Goal: Check status: Check status

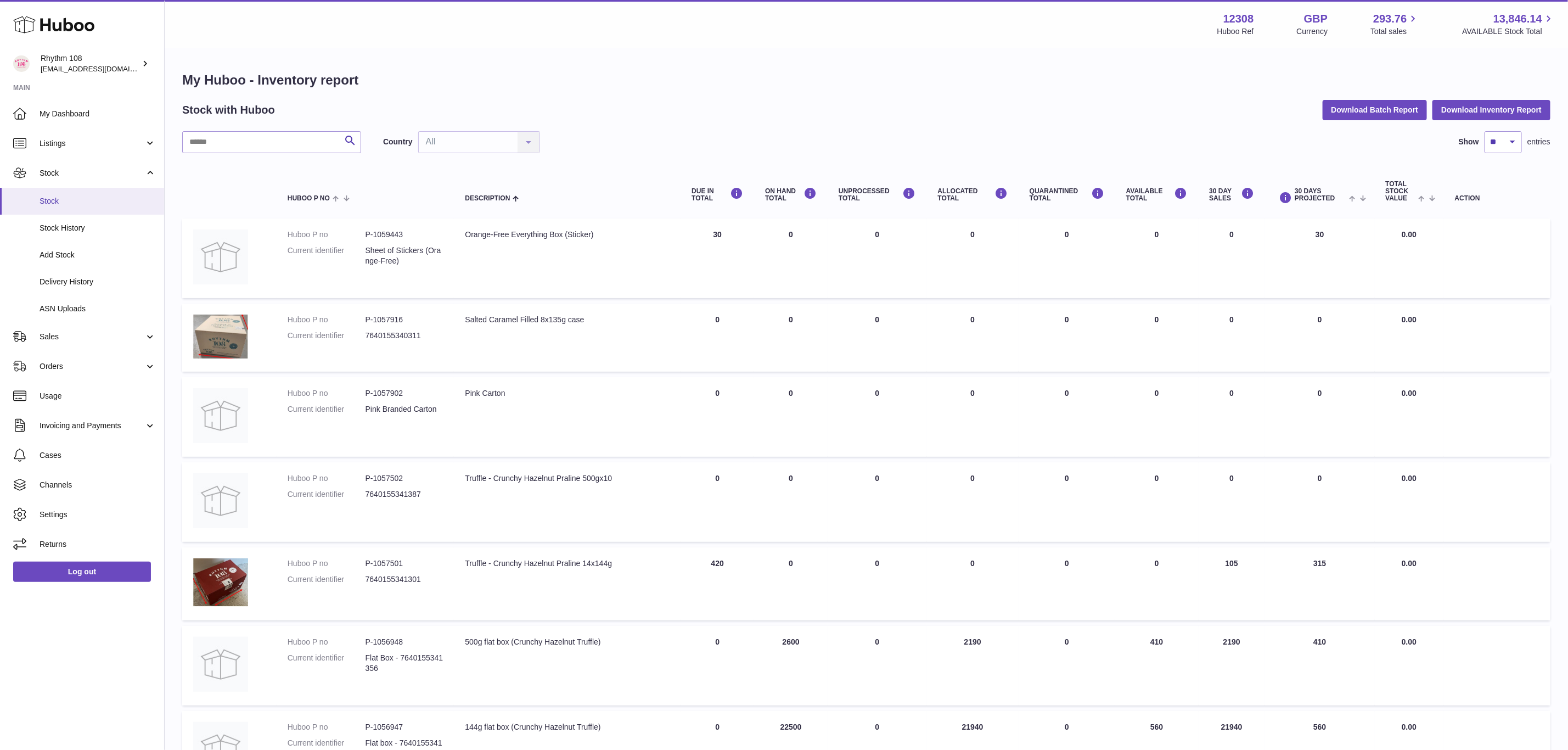
click at [59, 197] on span "Stock" at bounding box center [97, 201] width 117 height 11
click at [220, 145] on input "text" at bounding box center [272, 142] width 179 height 22
type input "**"
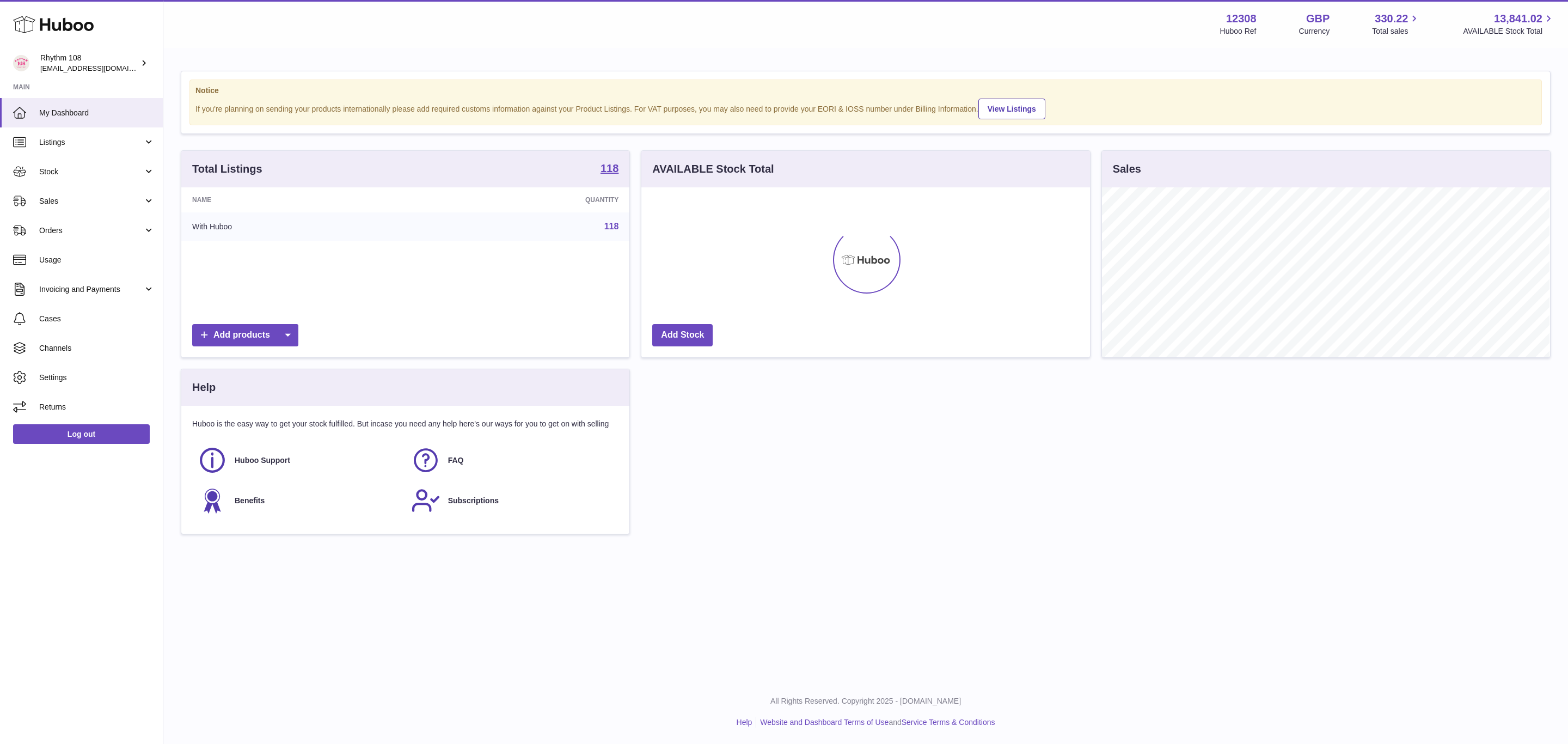
scroll to position [170, 447]
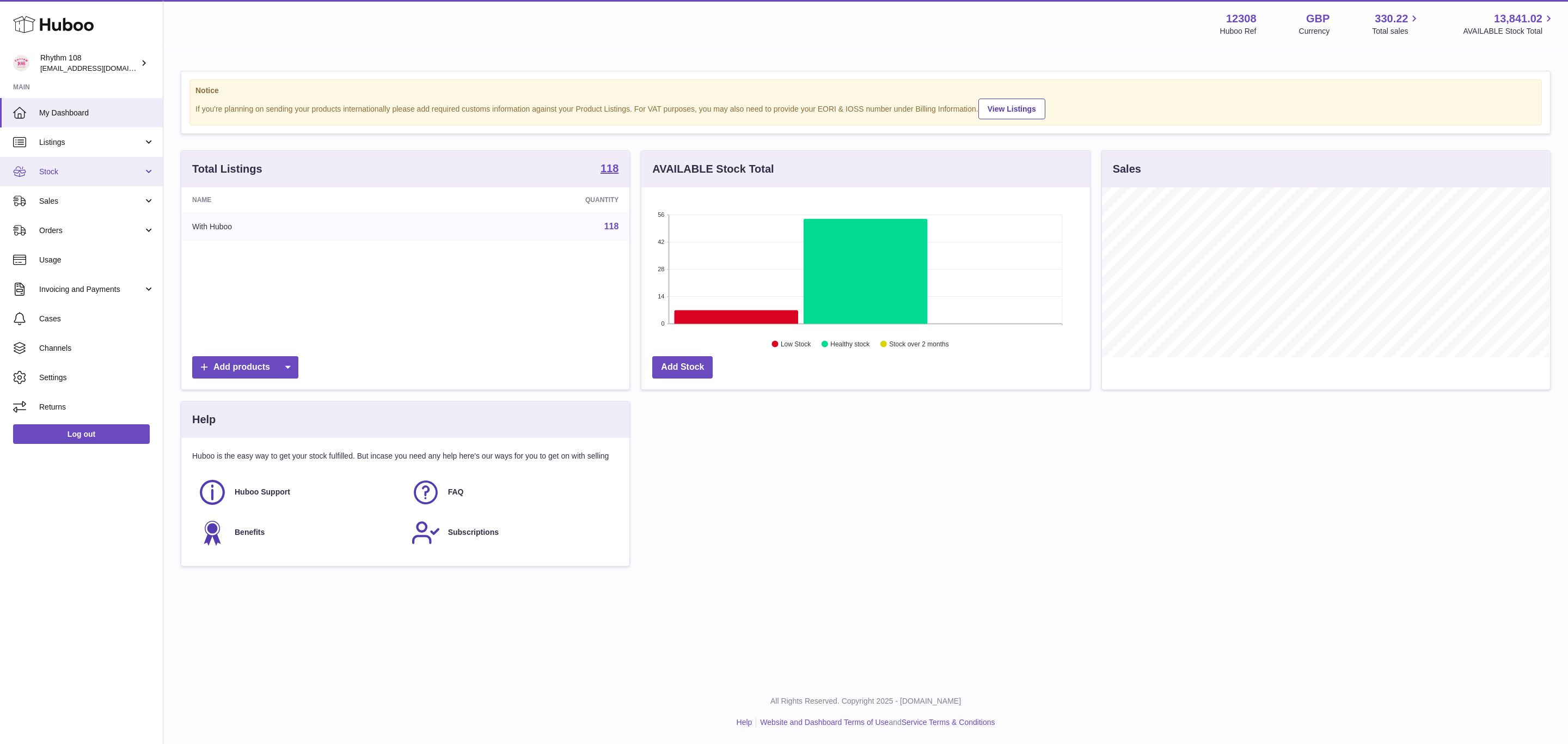
click at [55, 172] on span "Stock" at bounding box center [90, 172] width 104 height 10
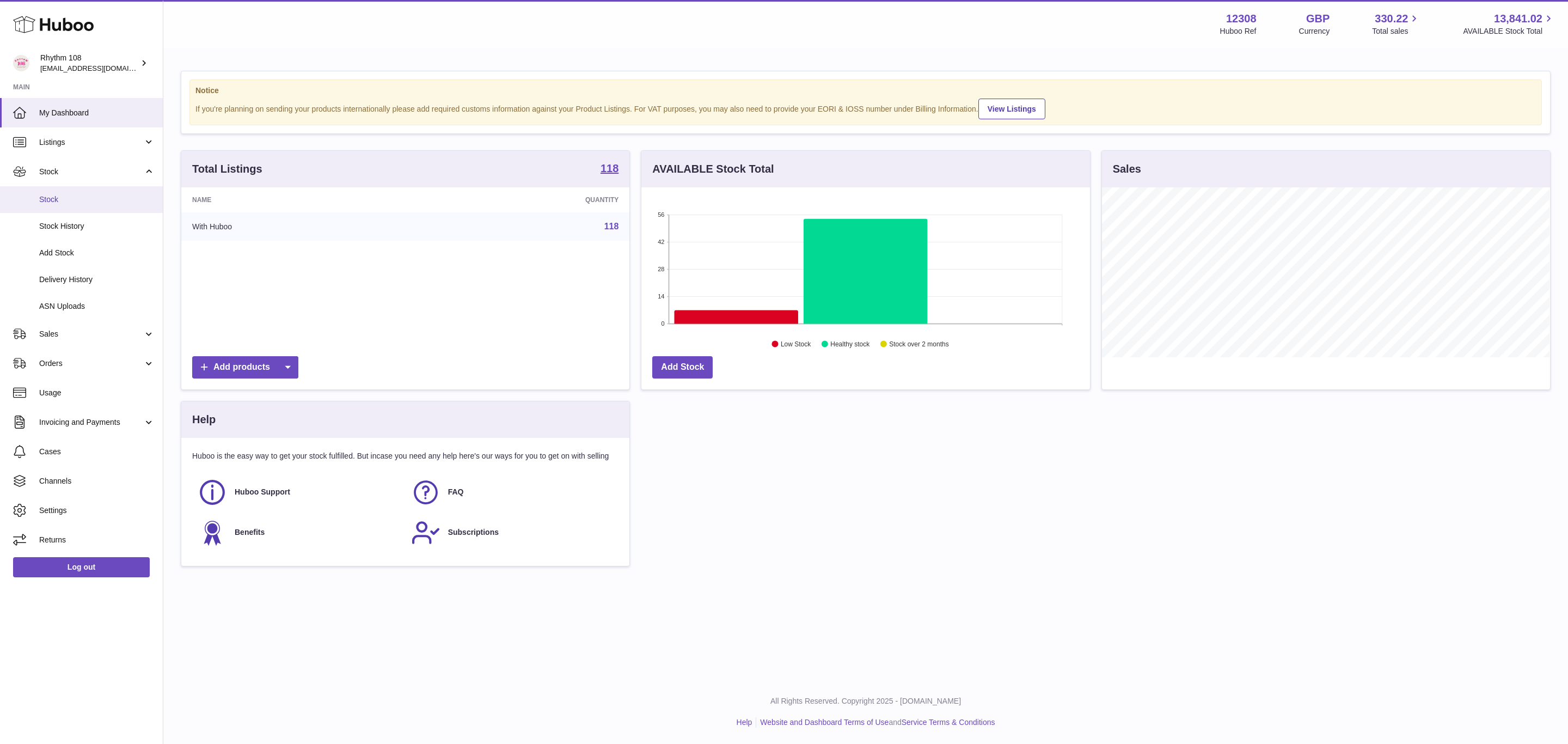
click at [62, 208] on link "Stock" at bounding box center [81, 199] width 163 height 27
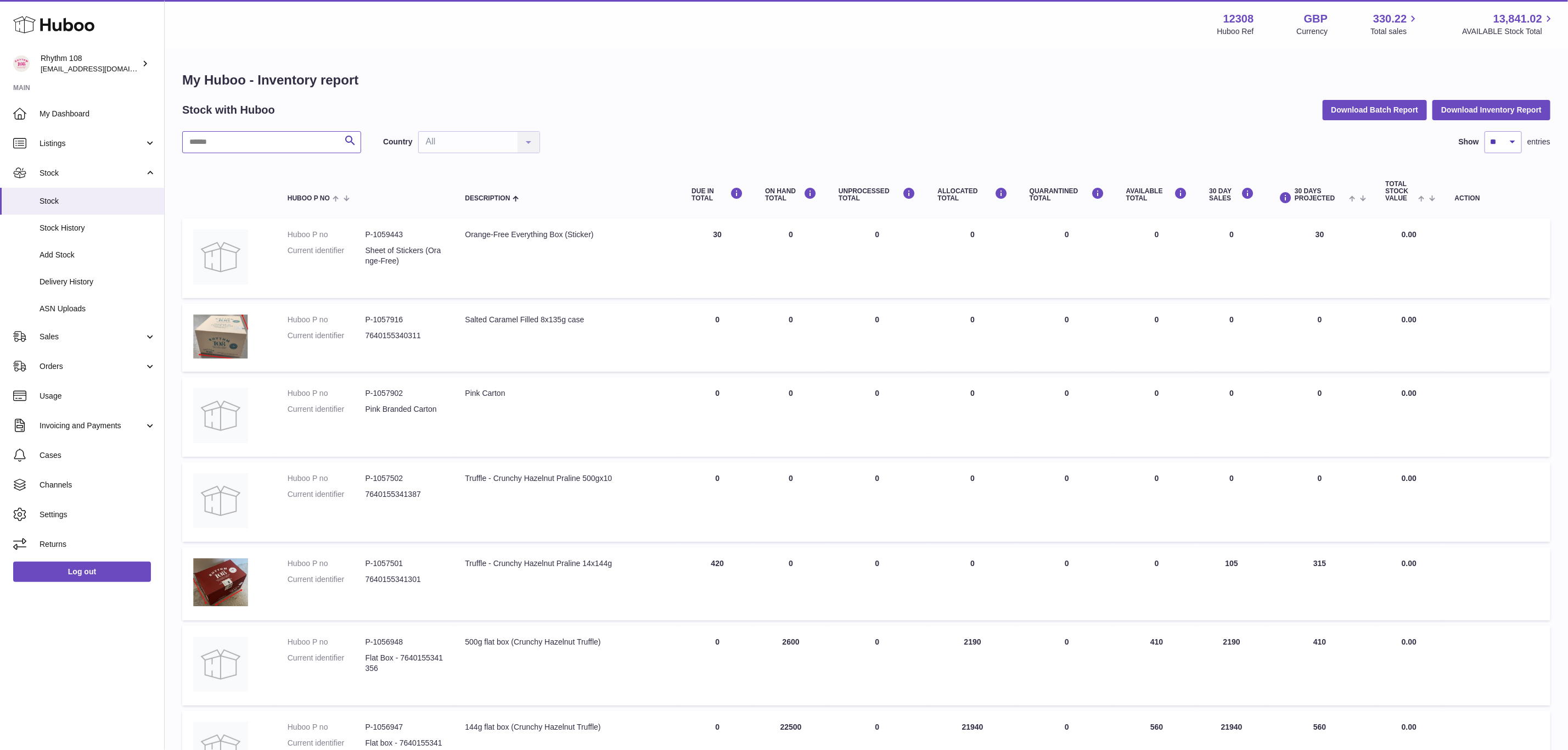
click at [293, 137] on input "text" at bounding box center [272, 142] width 179 height 22
type input "*********"
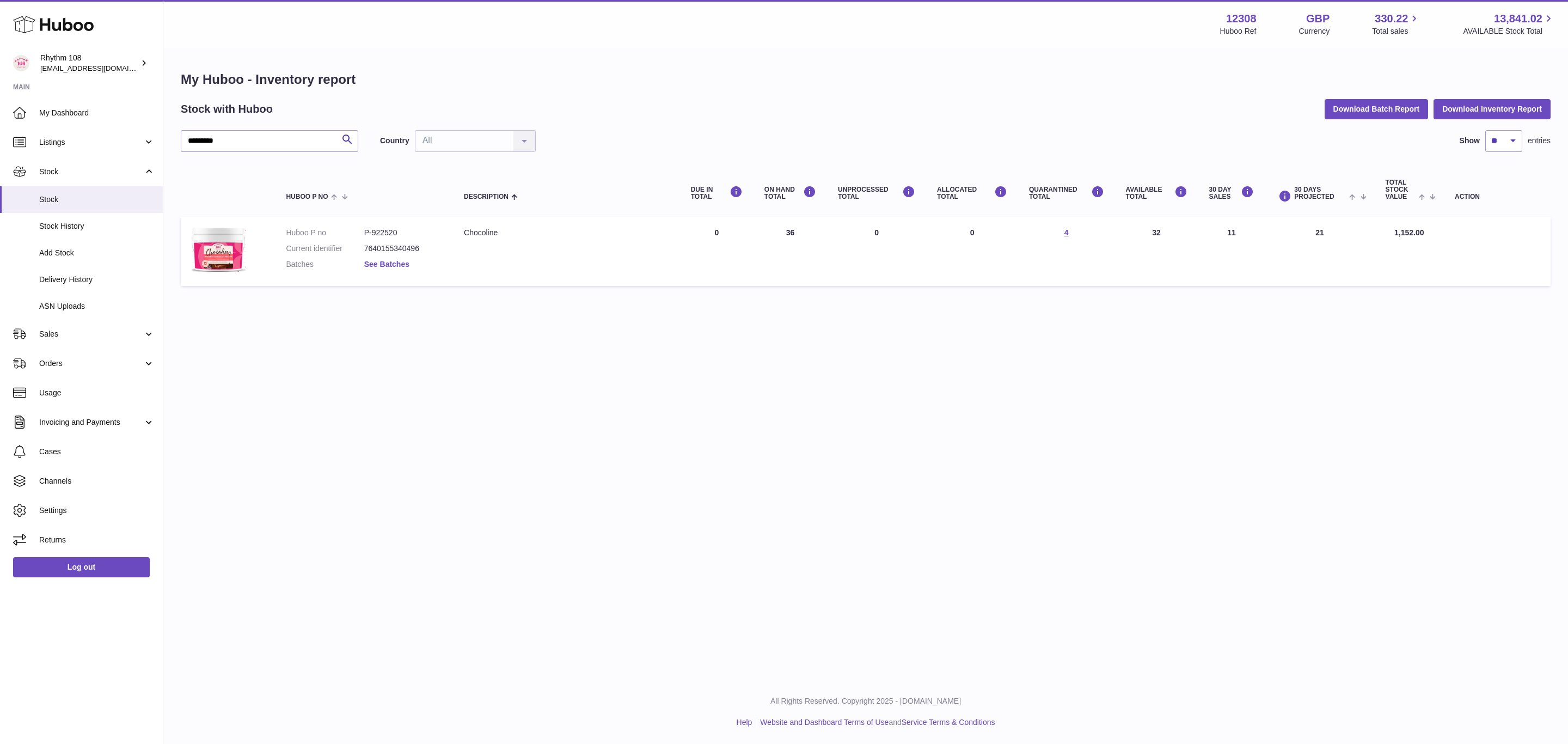
click at [401, 262] on link "See Batches" at bounding box center [387, 264] width 46 height 9
click at [353, 361] on div at bounding box center [784, 372] width 1568 height 744
drag, startPoint x: 399, startPoint y: 228, endPoint x: 373, endPoint y: 229, distance: 26.0
click at [373, 229] on dd "P-922520" at bounding box center [403, 233] width 78 height 10
copy dd "922520"
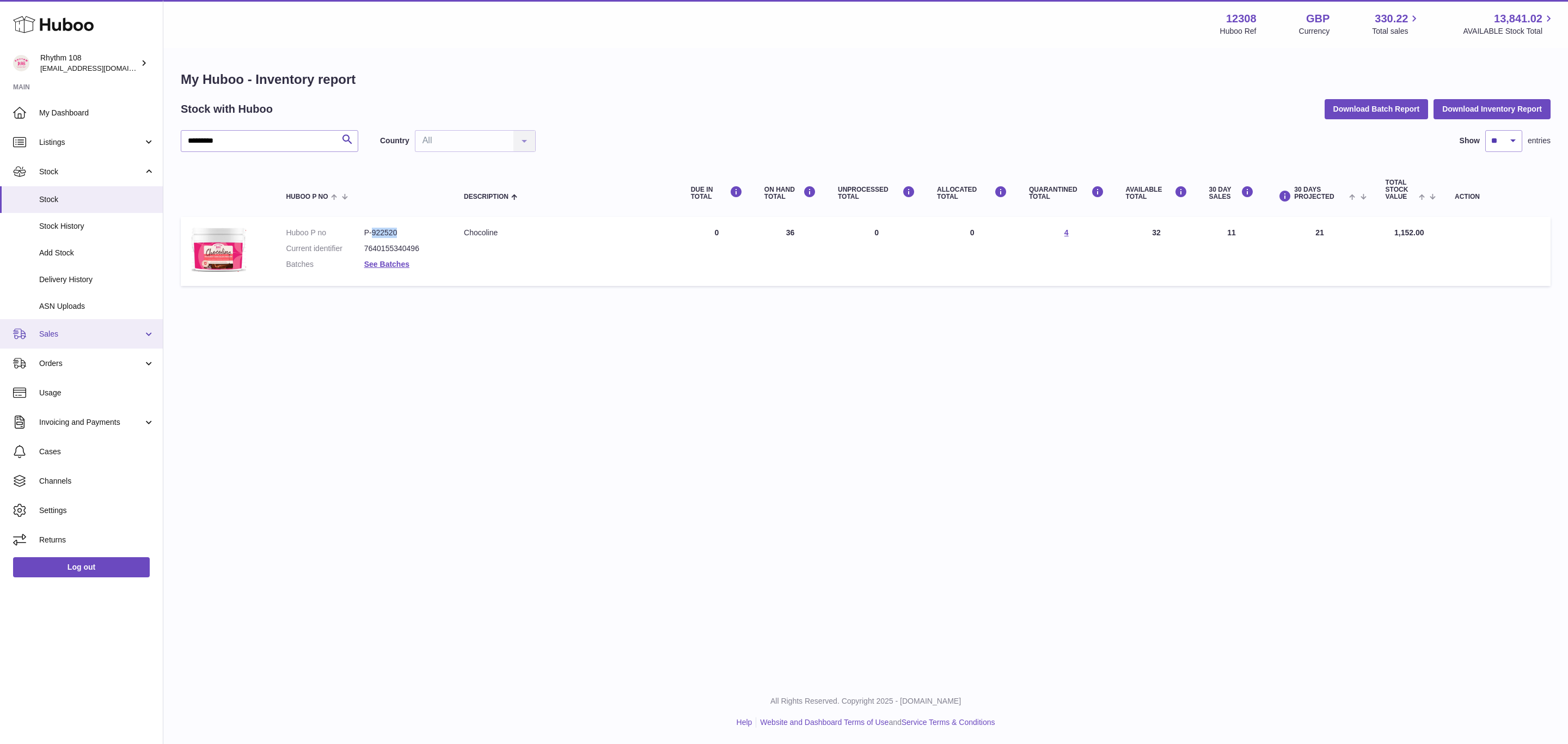
click at [87, 333] on span "Sales" at bounding box center [90, 334] width 104 height 10
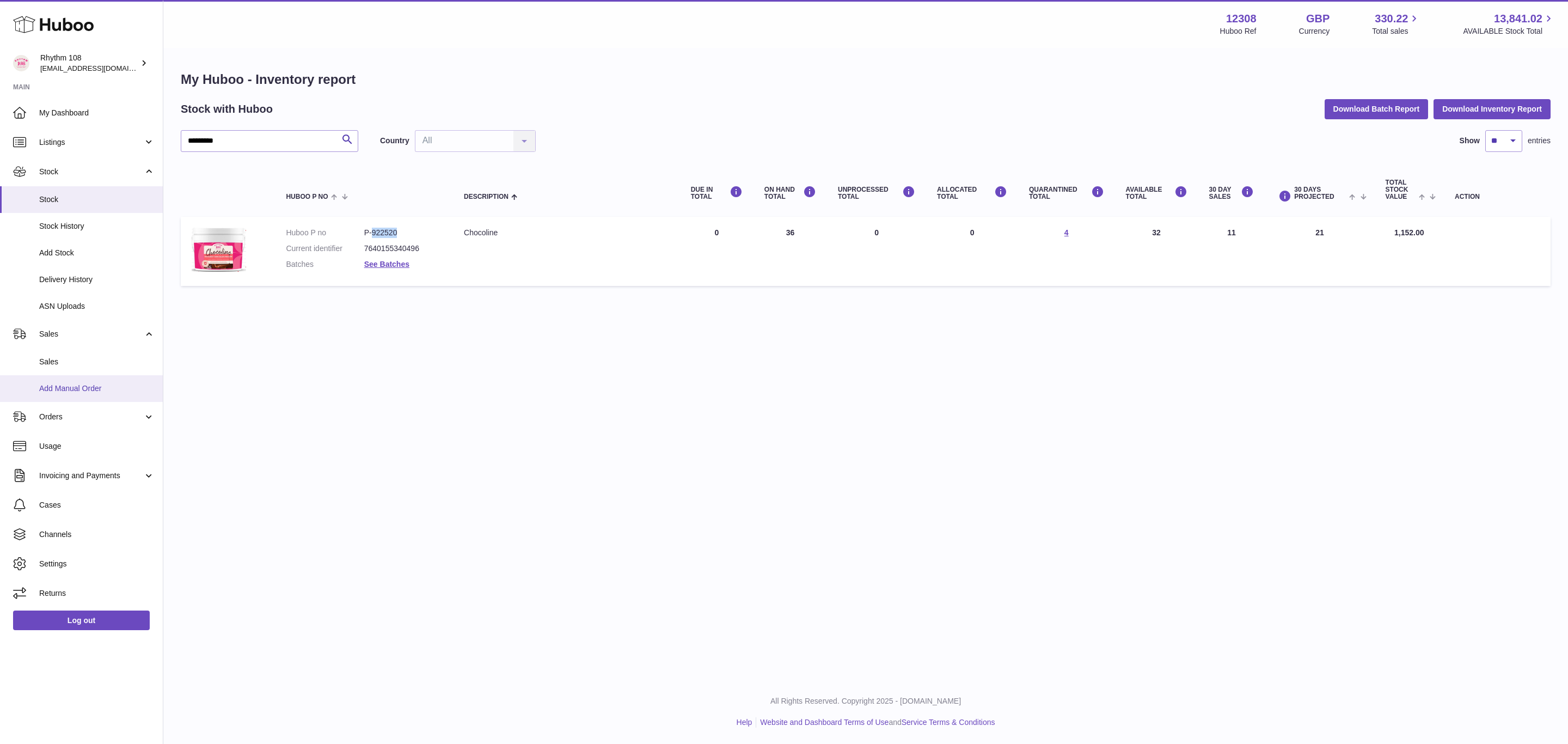
click at [74, 381] on link "Add Manual Order" at bounding box center [81, 388] width 163 height 27
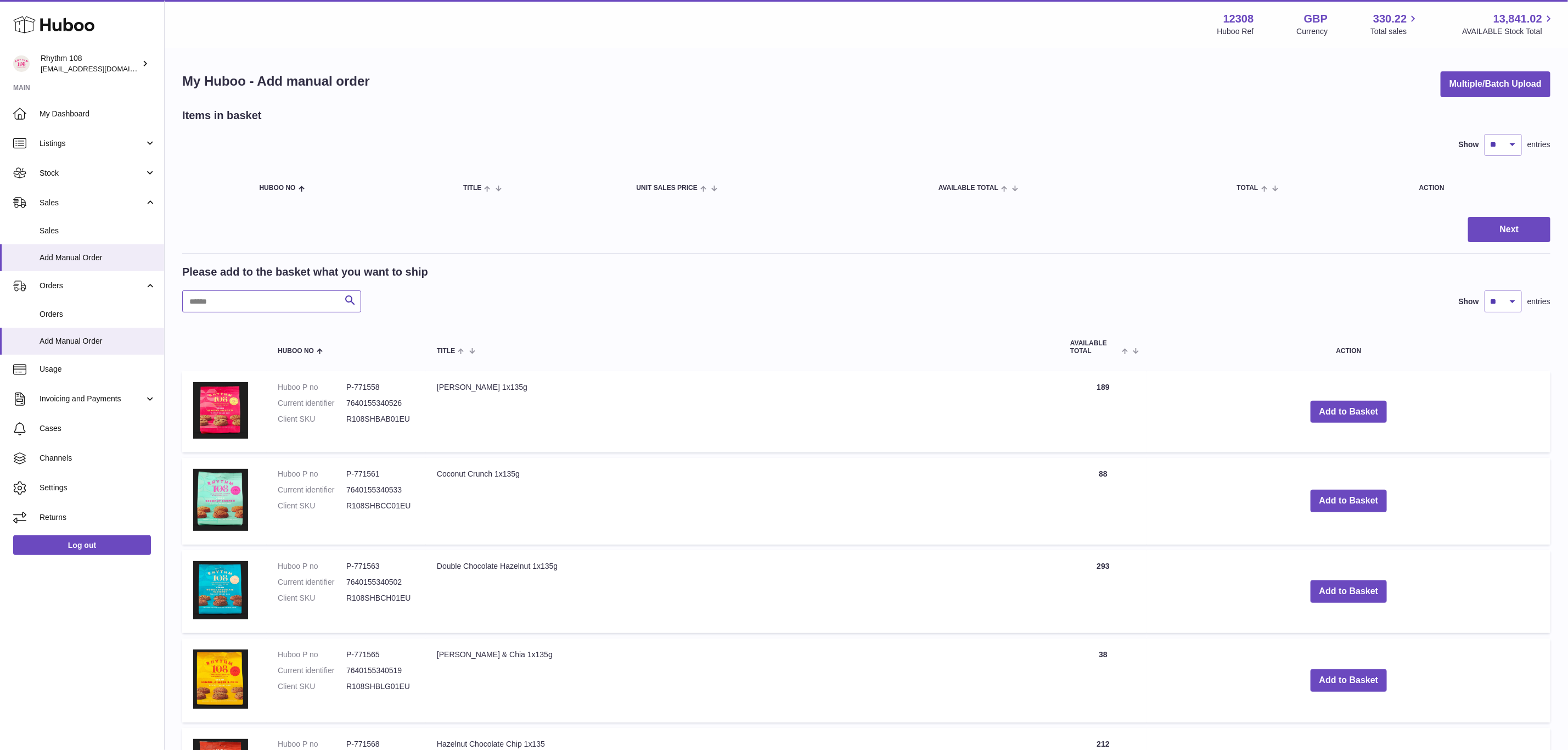
click at [266, 308] on input "text" at bounding box center [272, 301] width 179 height 22
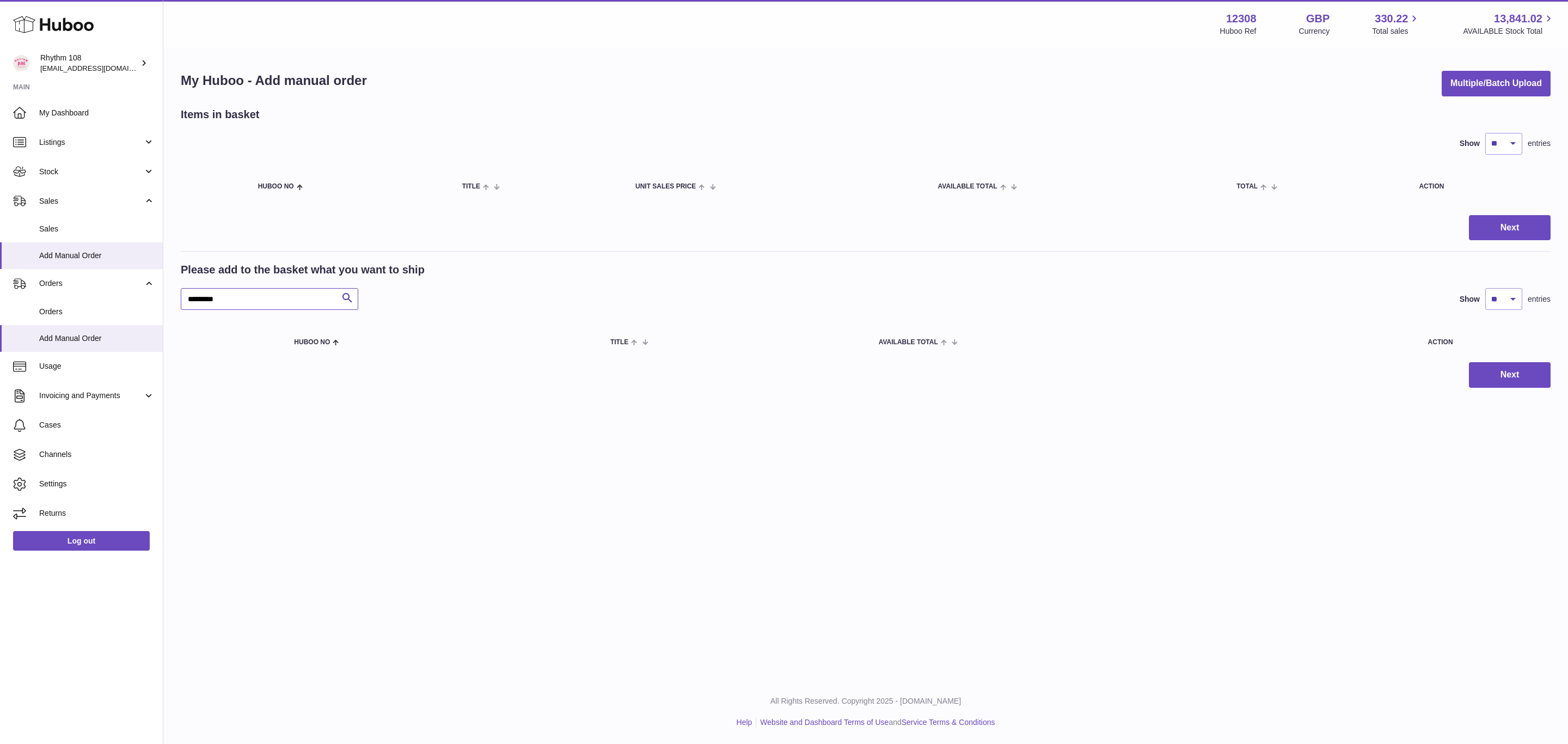
type input "*********"
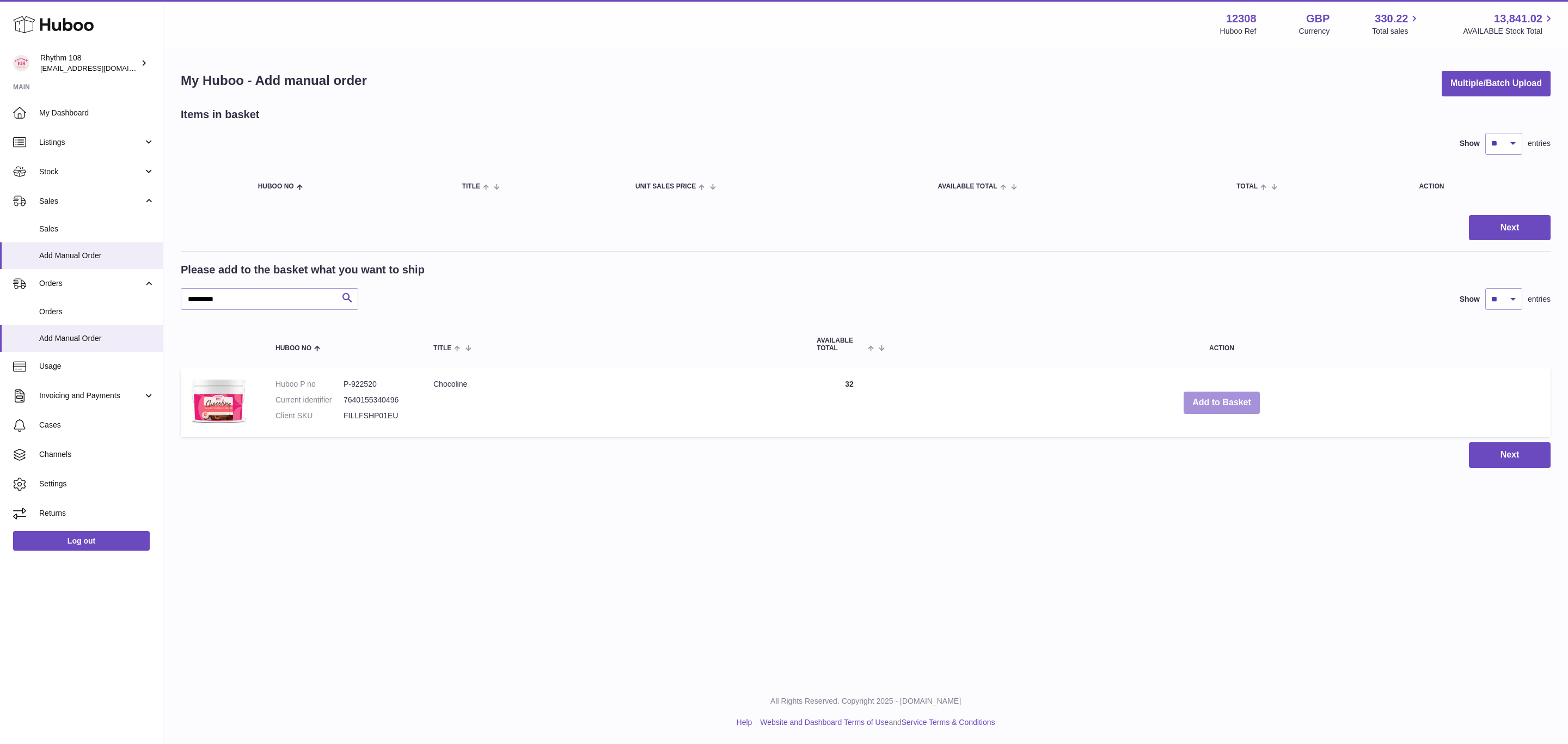
click at [1239, 403] on button "Add to Basket" at bounding box center [1222, 403] width 76 height 22
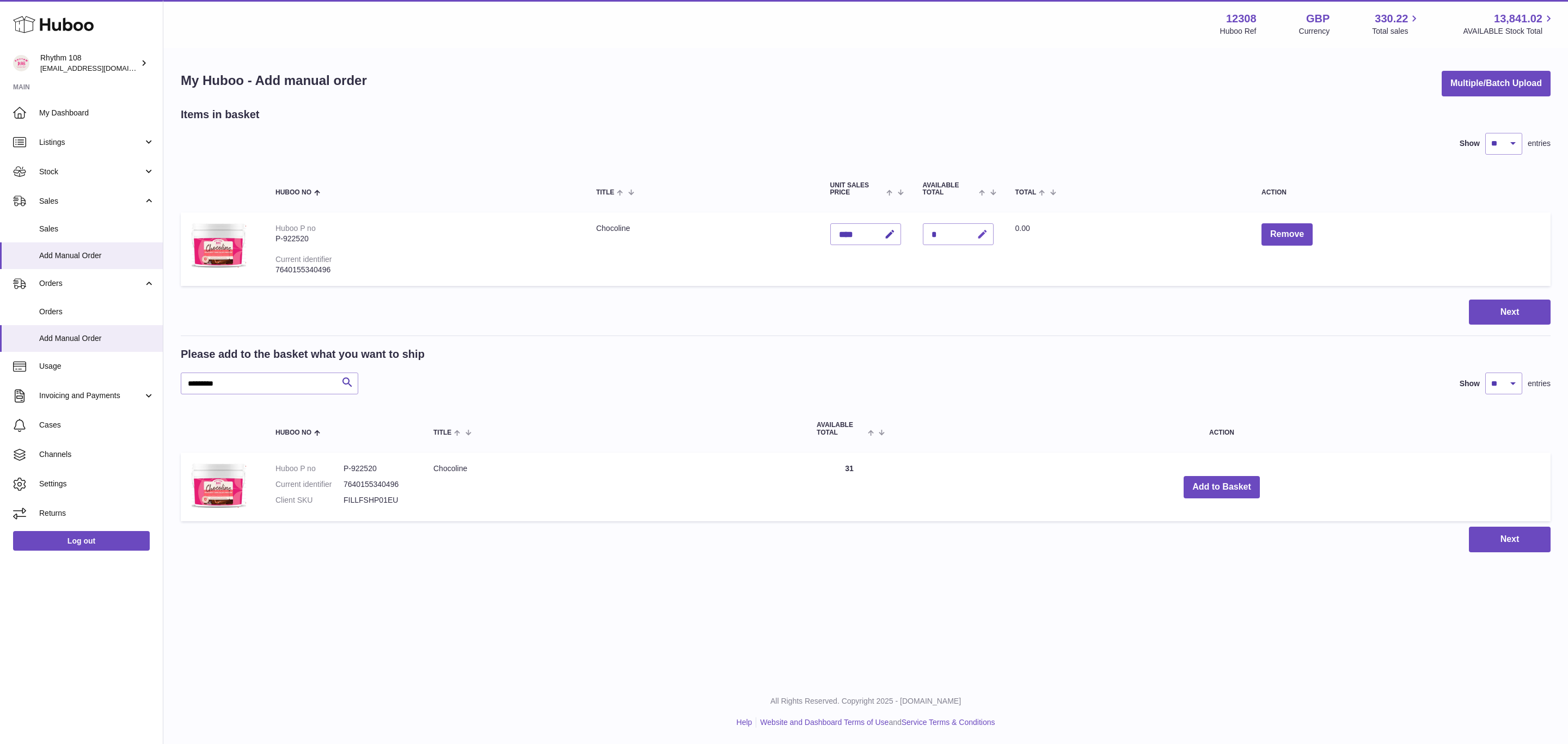
click at [977, 234] on icon "button" at bounding box center [982, 234] width 11 height 11
drag, startPoint x: 938, startPoint y: 231, endPoint x: 918, endPoint y: 229, distance: 20.1
click at [918, 229] on td "Quantity *" at bounding box center [958, 249] width 93 height 73
drag, startPoint x: 945, startPoint y: 234, endPoint x: 915, endPoint y: 234, distance: 30.0
click at [915, 234] on td "Quantity * The Quantity field may only contain numeric characters" at bounding box center [958, 249] width 93 height 73
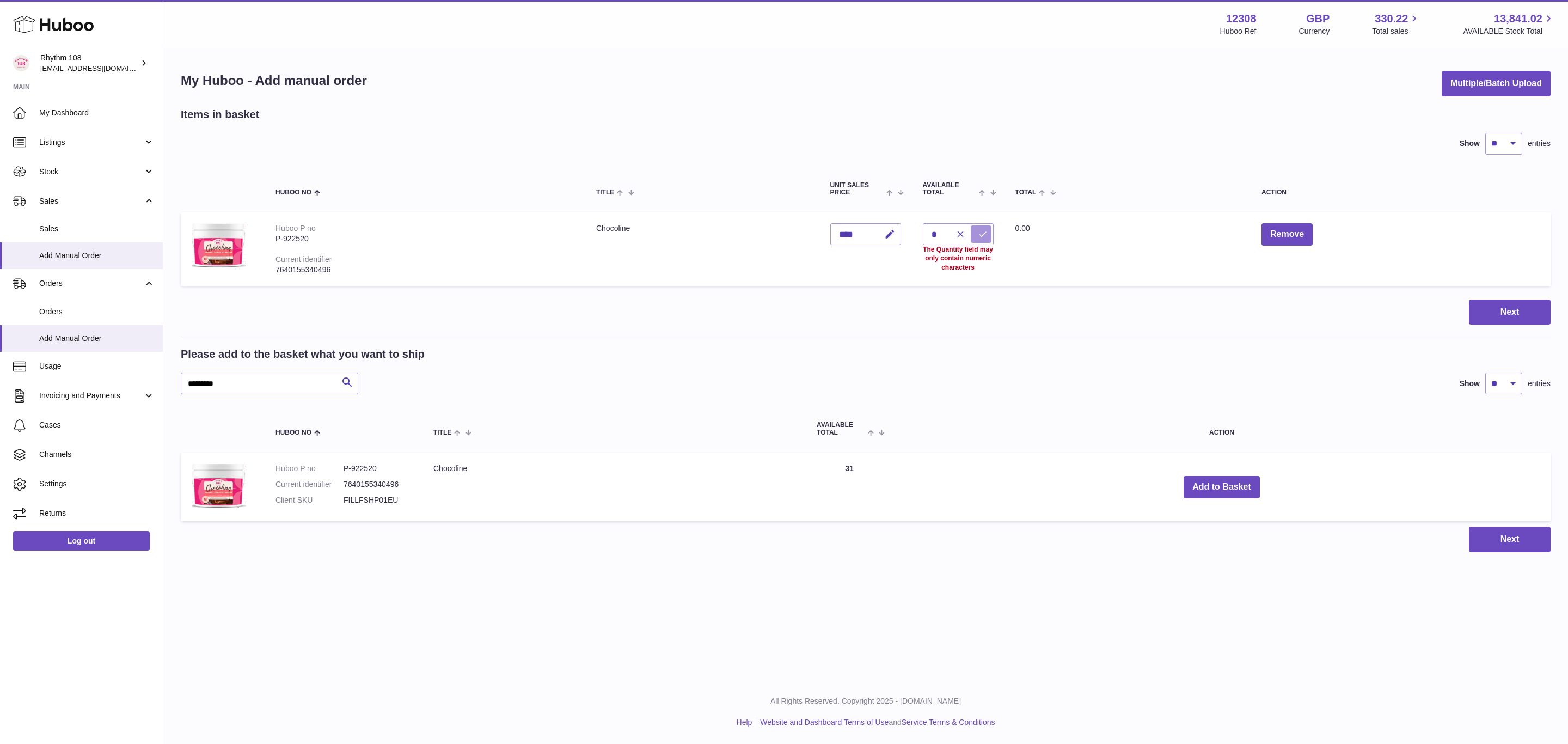
click at [982, 232] on icon "submit" at bounding box center [982, 234] width 10 height 10
drag, startPoint x: 943, startPoint y: 235, endPoint x: 917, endPoint y: 234, distance: 26.0
click at [917, 234] on td "Quantity * The Quantity field may only contain numeric characters" at bounding box center [958, 249] width 93 height 73
type input "*"
click at [978, 229] on icon "submit" at bounding box center [982, 234] width 10 height 10
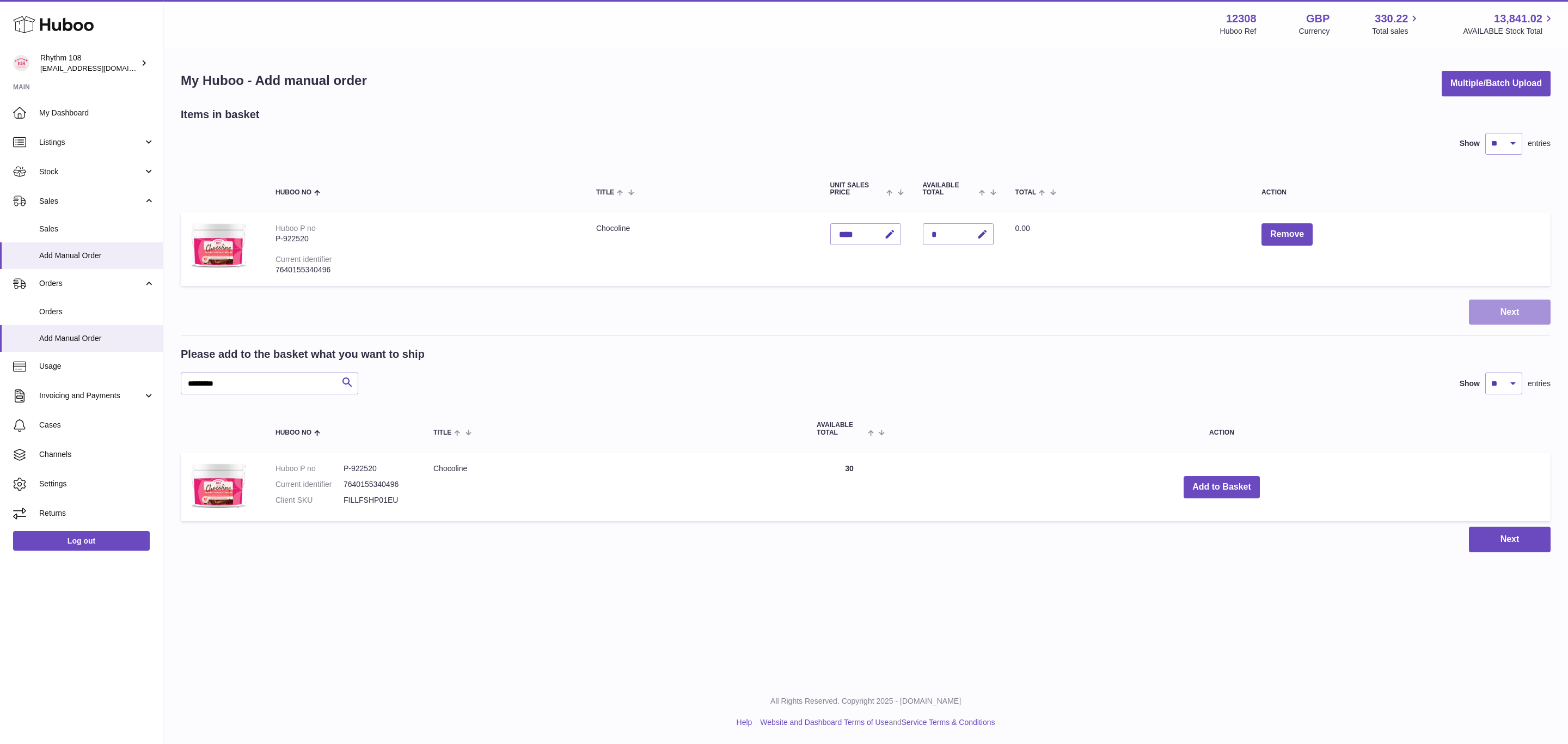
click at [1508, 309] on button "Next" at bounding box center [1510, 312] width 81 height 25
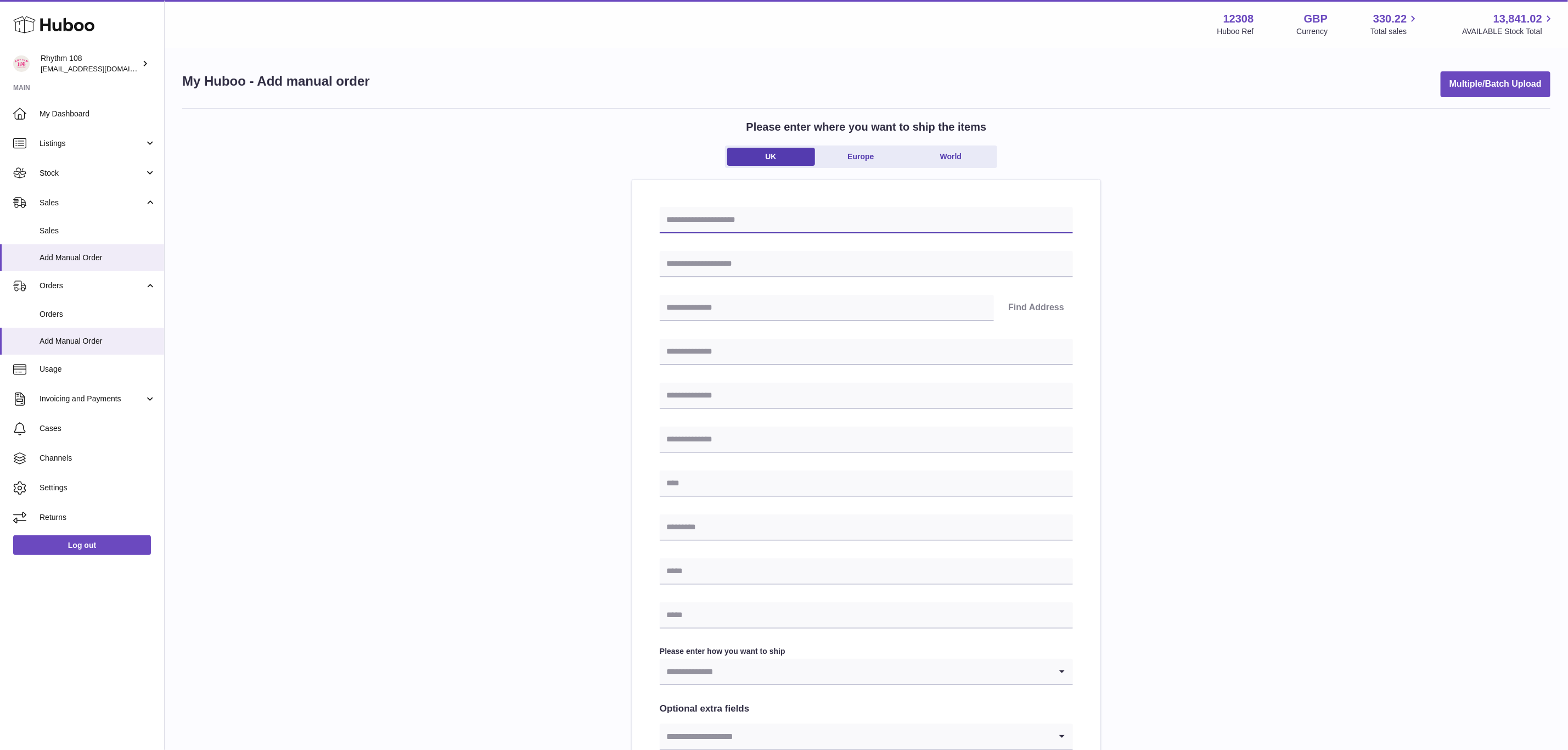
click at [805, 218] on input "text" at bounding box center [866, 220] width 413 height 26
drag, startPoint x: 776, startPoint y: 211, endPoint x: 730, endPoint y: 215, distance: 46.2
click at [730, 215] on input "**********" at bounding box center [866, 220] width 413 height 26
type input "**********"
click at [854, 264] on input "text" at bounding box center [866, 264] width 413 height 26
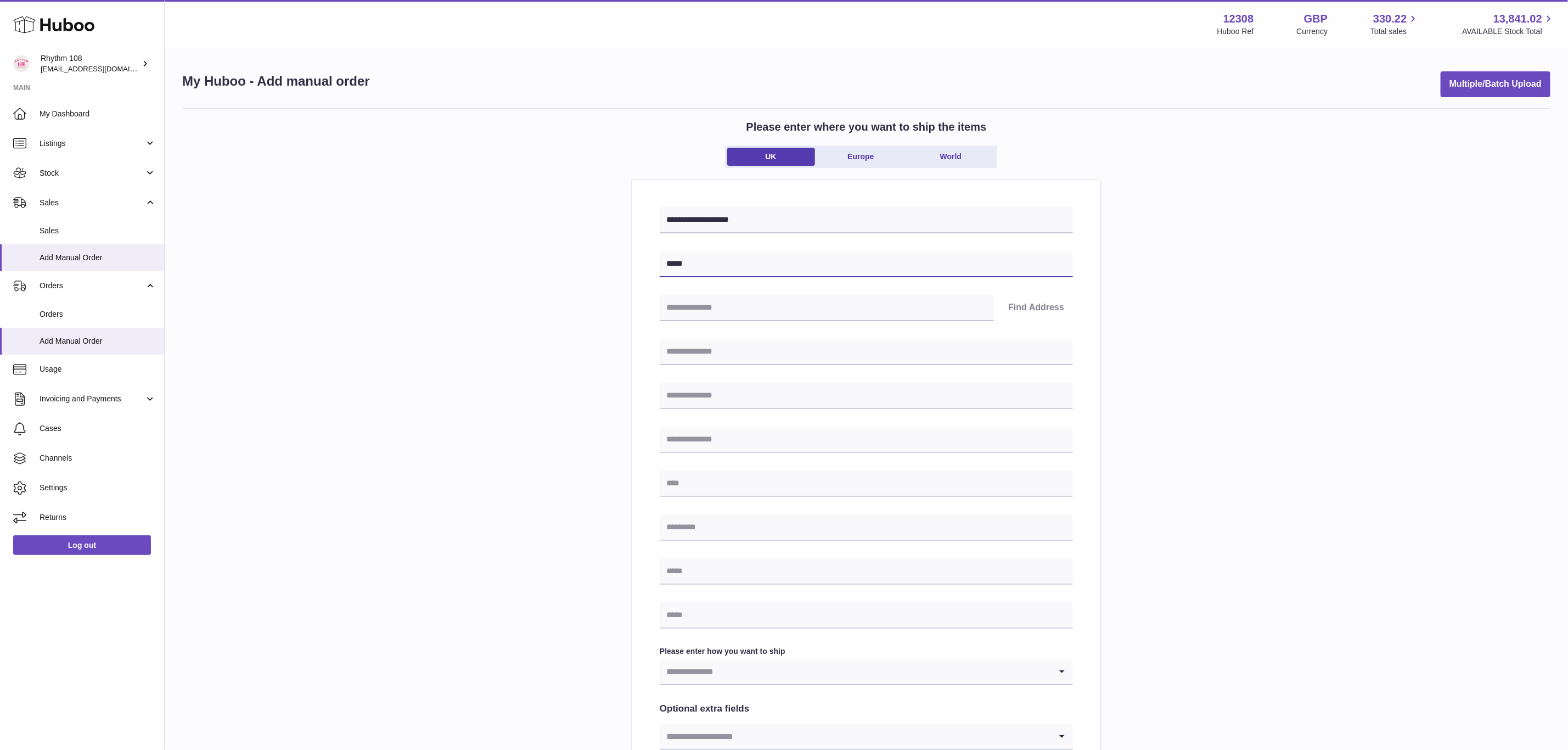
type input "*****"
click at [714, 305] on input "text" at bounding box center [827, 307] width 334 height 26
click at [728, 531] on input "text" at bounding box center [866, 527] width 413 height 26
paste input "********"
type input "********"
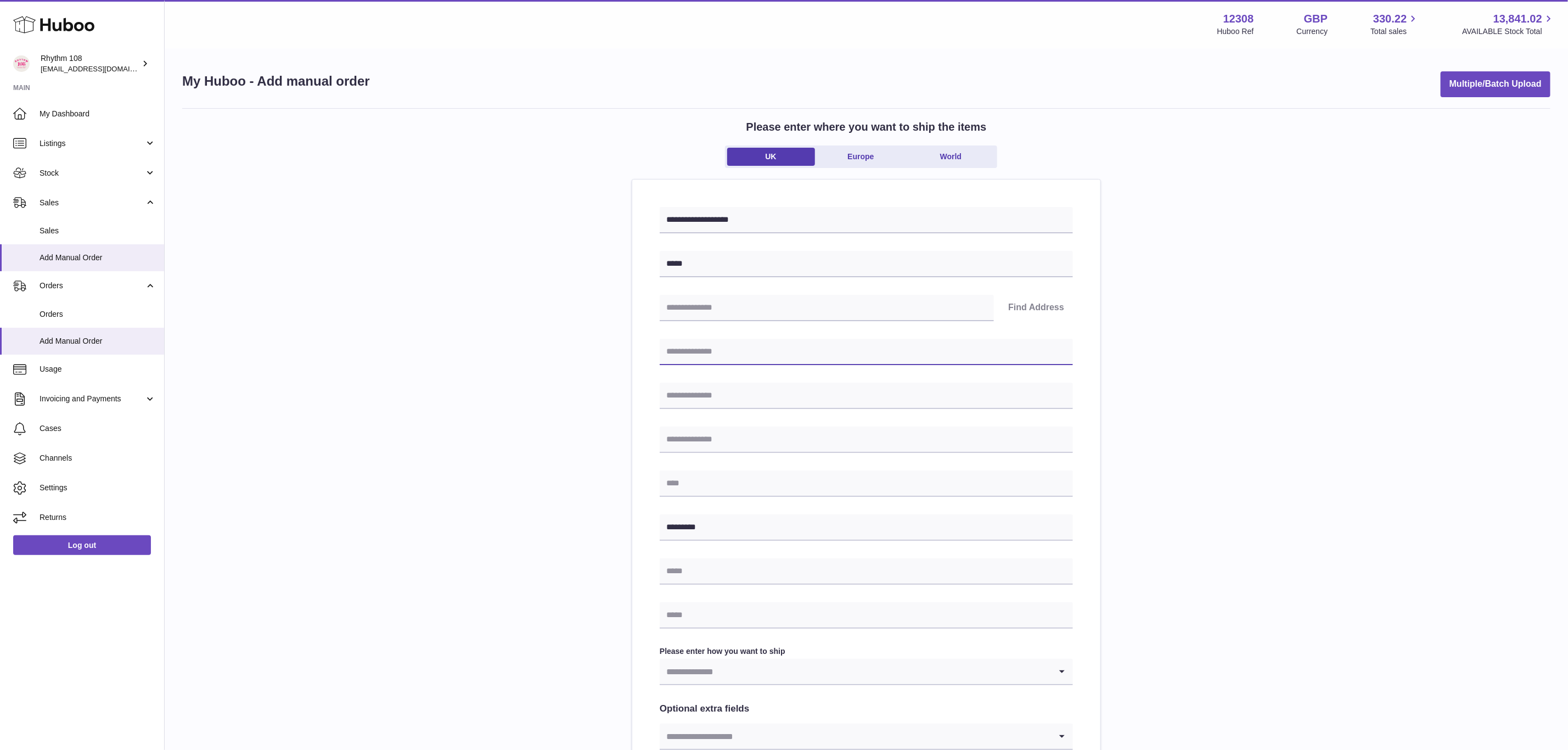
click at [744, 348] on input "text" at bounding box center [866, 352] width 413 height 26
drag, startPoint x: 728, startPoint y: 341, endPoint x: 610, endPoint y: 345, distance: 118.1
click at [610, 345] on div "**********" at bounding box center [866, 490] width 1368 height 764
type input "********"
click at [743, 391] on input "text" at bounding box center [866, 395] width 413 height 26
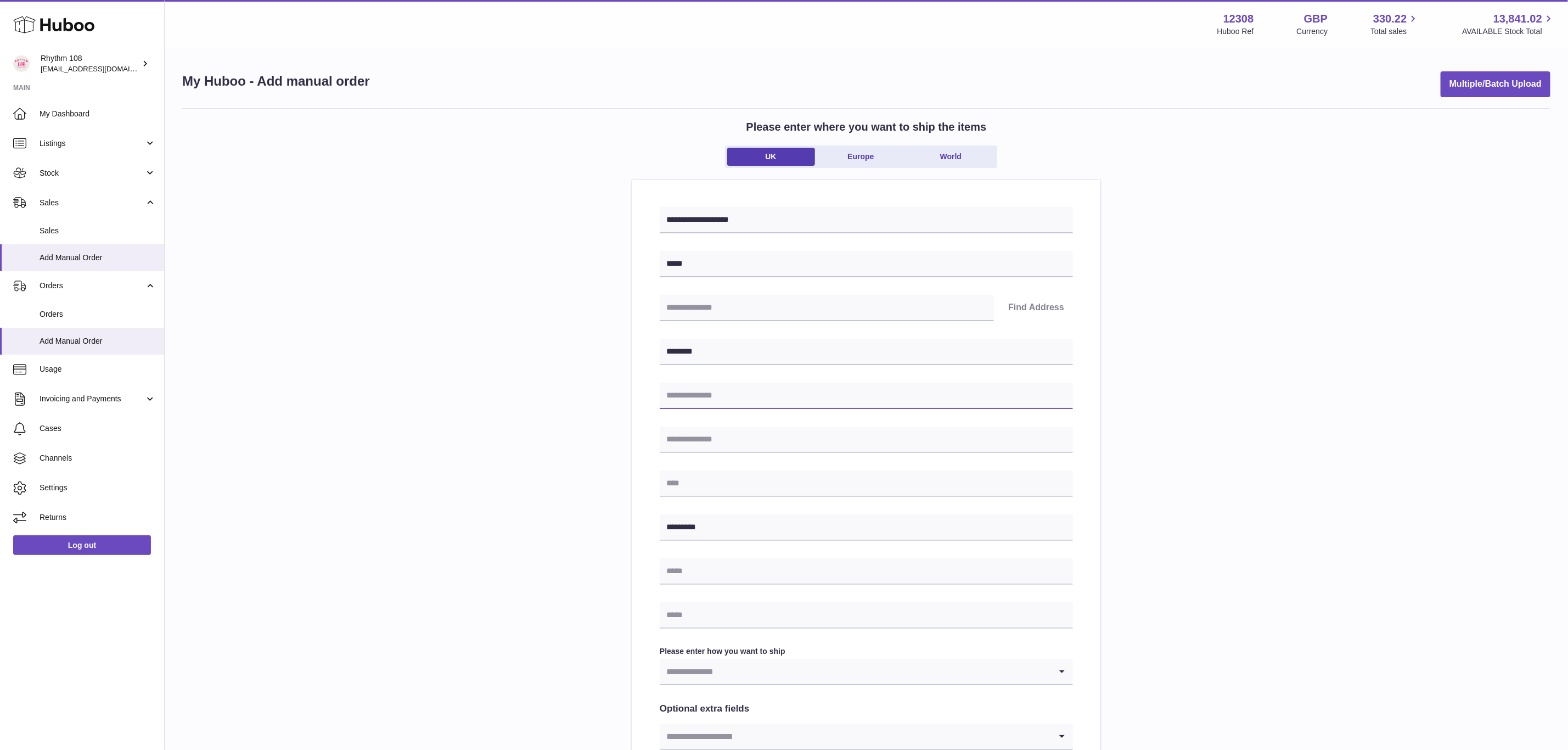
paste input "********"
type input "********"
click at [690, 481] on input "text" at bounding box center [866, 483] width 413 height 26
paste input "********"
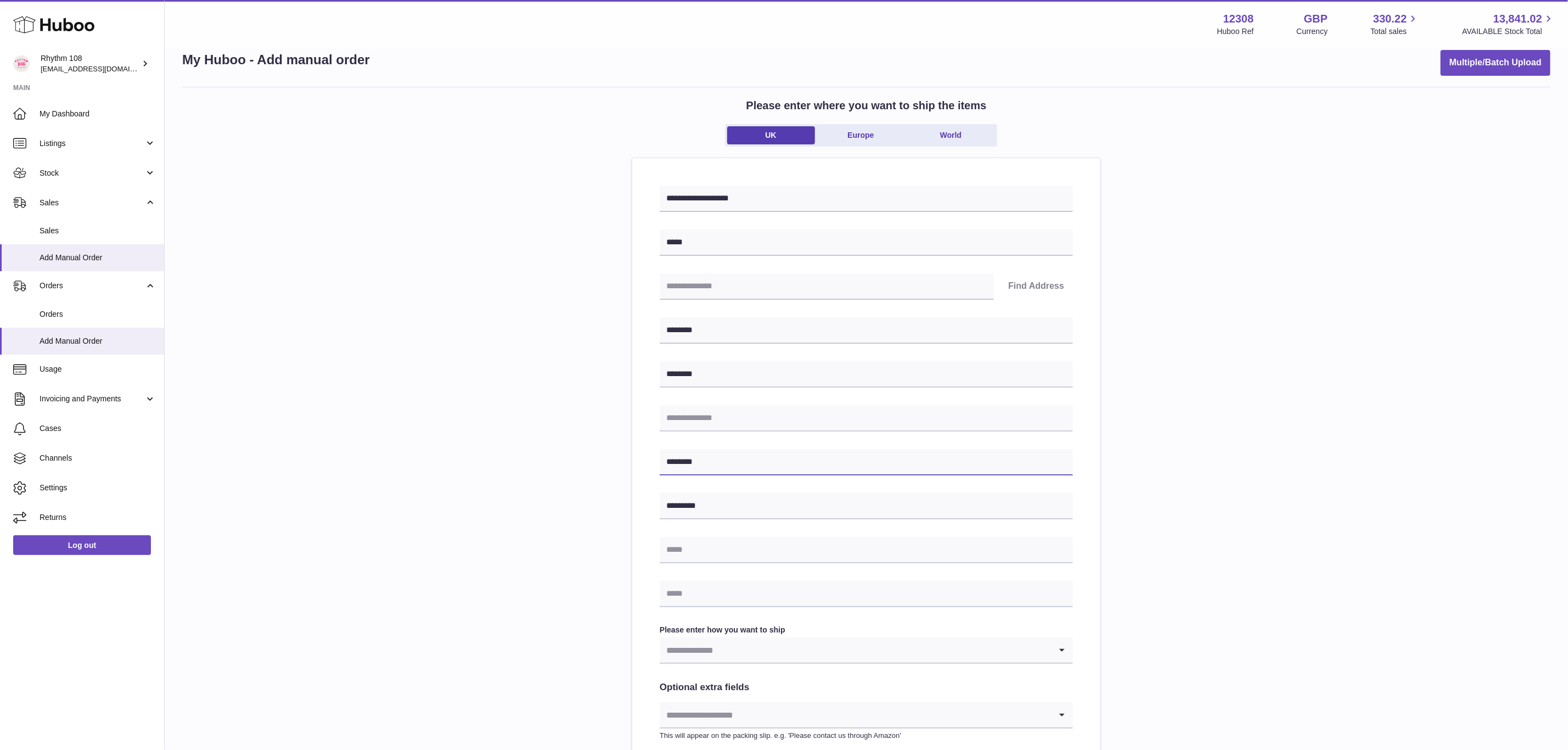
scroll to position [82, 0]
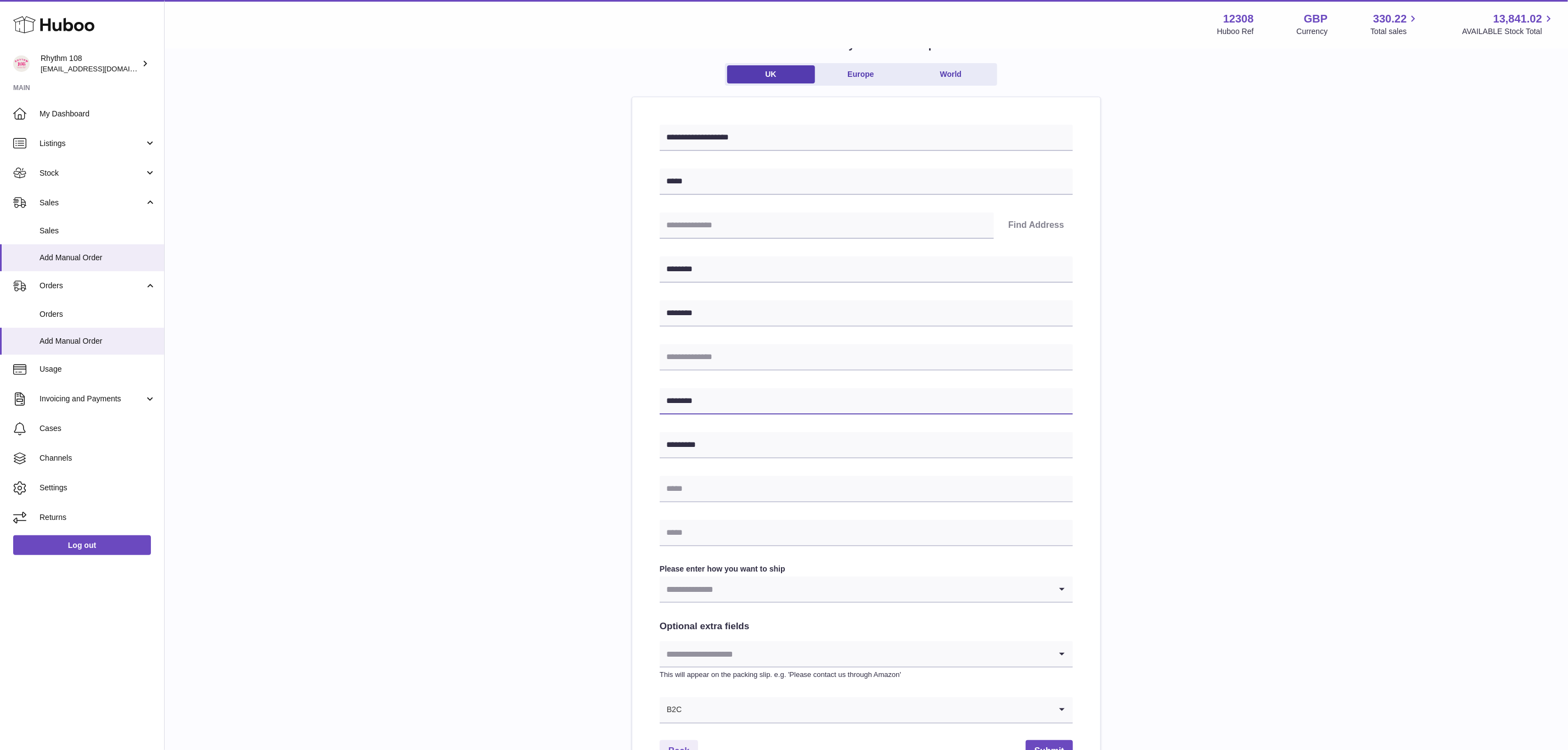
type input "********"
click at [831, 537] on input "text" at bounding box center [866, 532] width 413 height 26
type input "**********"
click at [817, 593] on input "Search for option" at bounding box center [855, 589] width 391 height 26
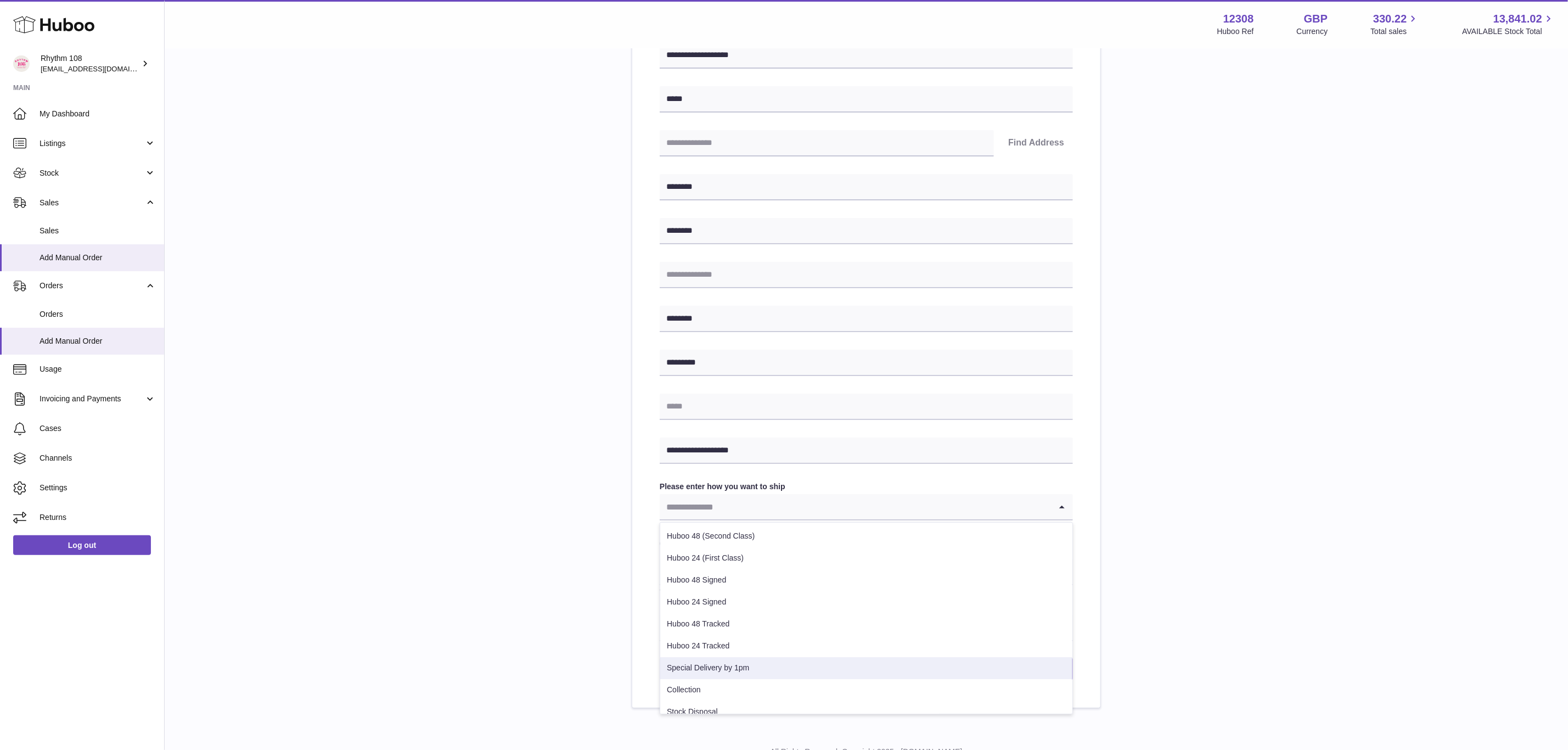
scroll to position [78, 0]
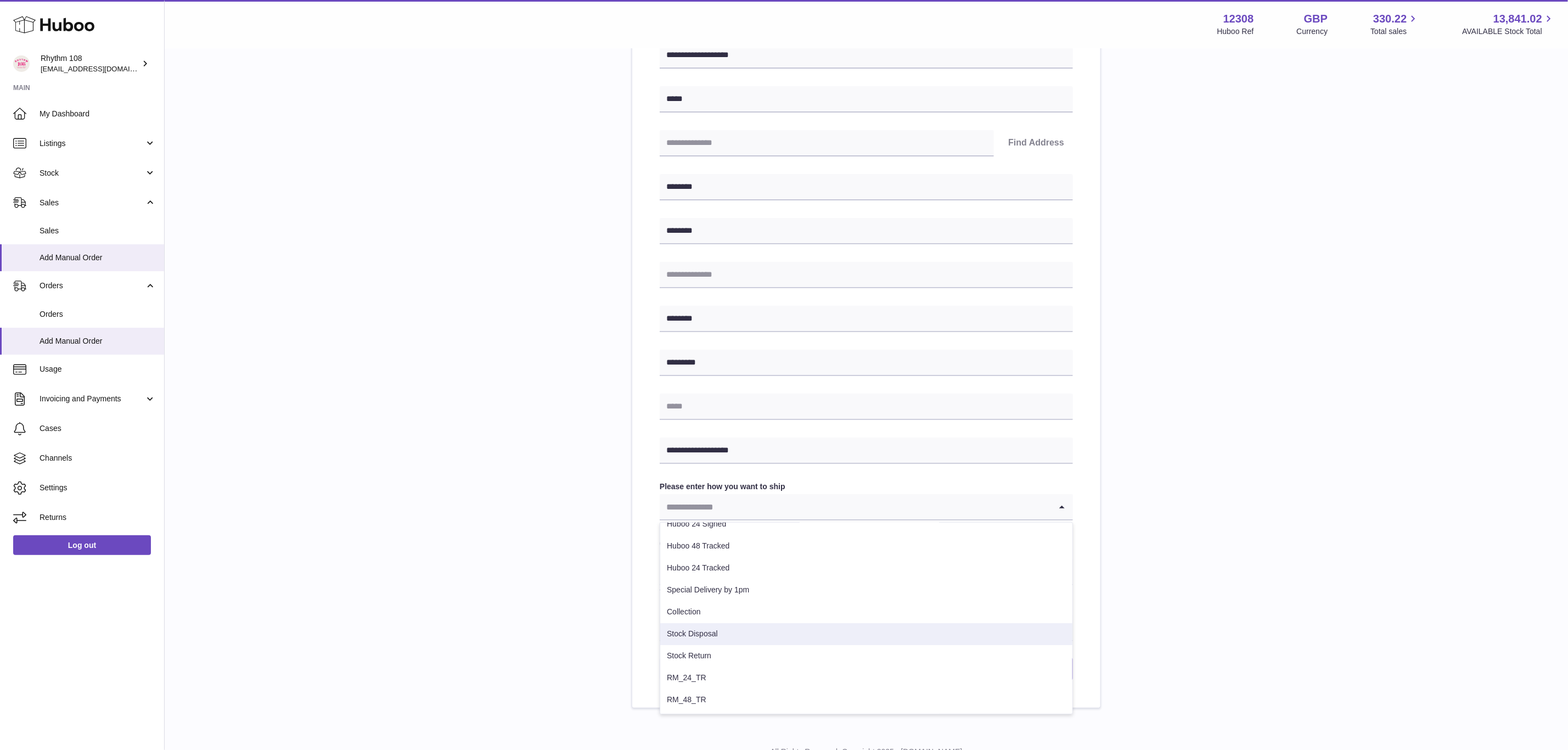
click at [815, 636] on li "Stock Disposal" at bounding box center [866, 633] width 412 height 22
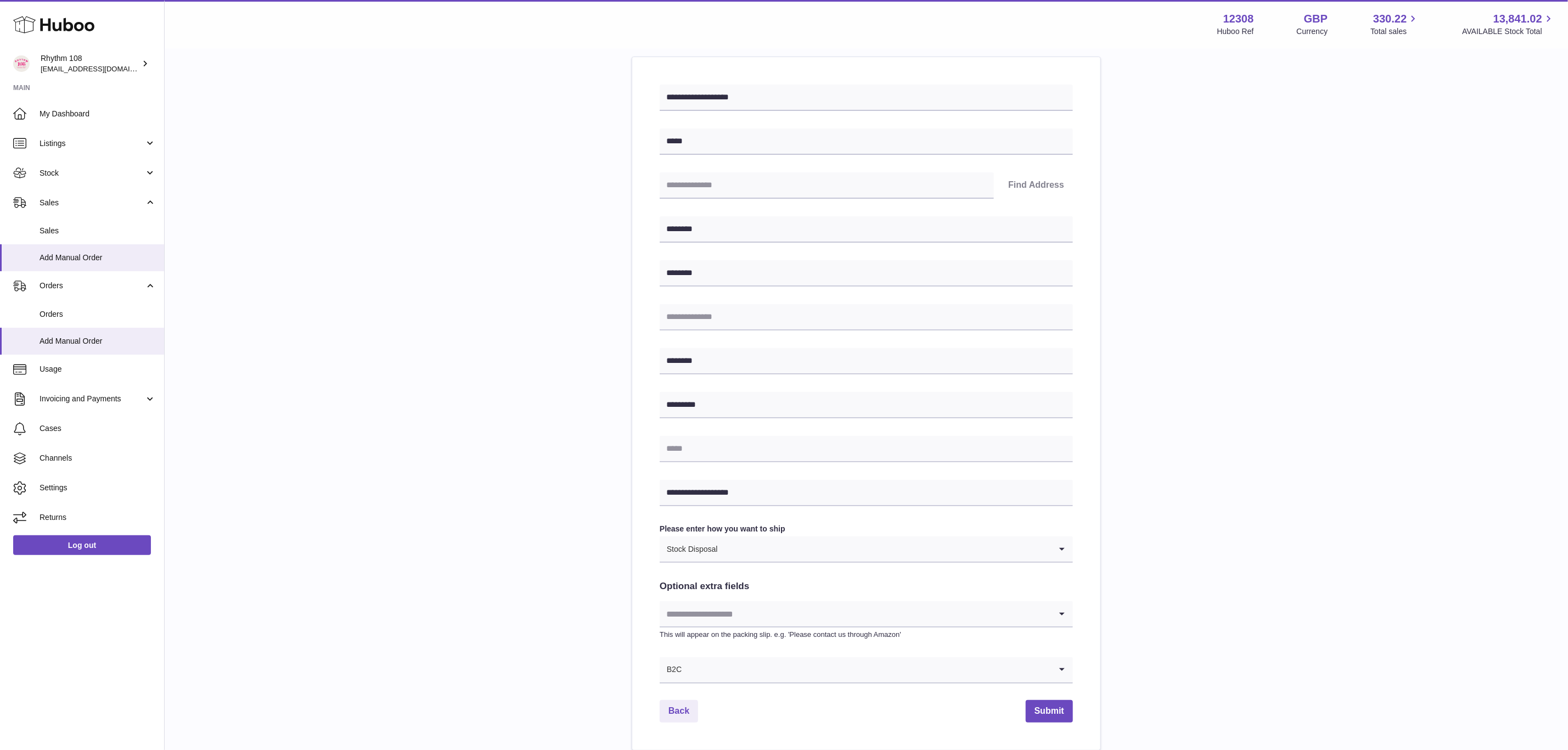
scroll to position [209, 0]
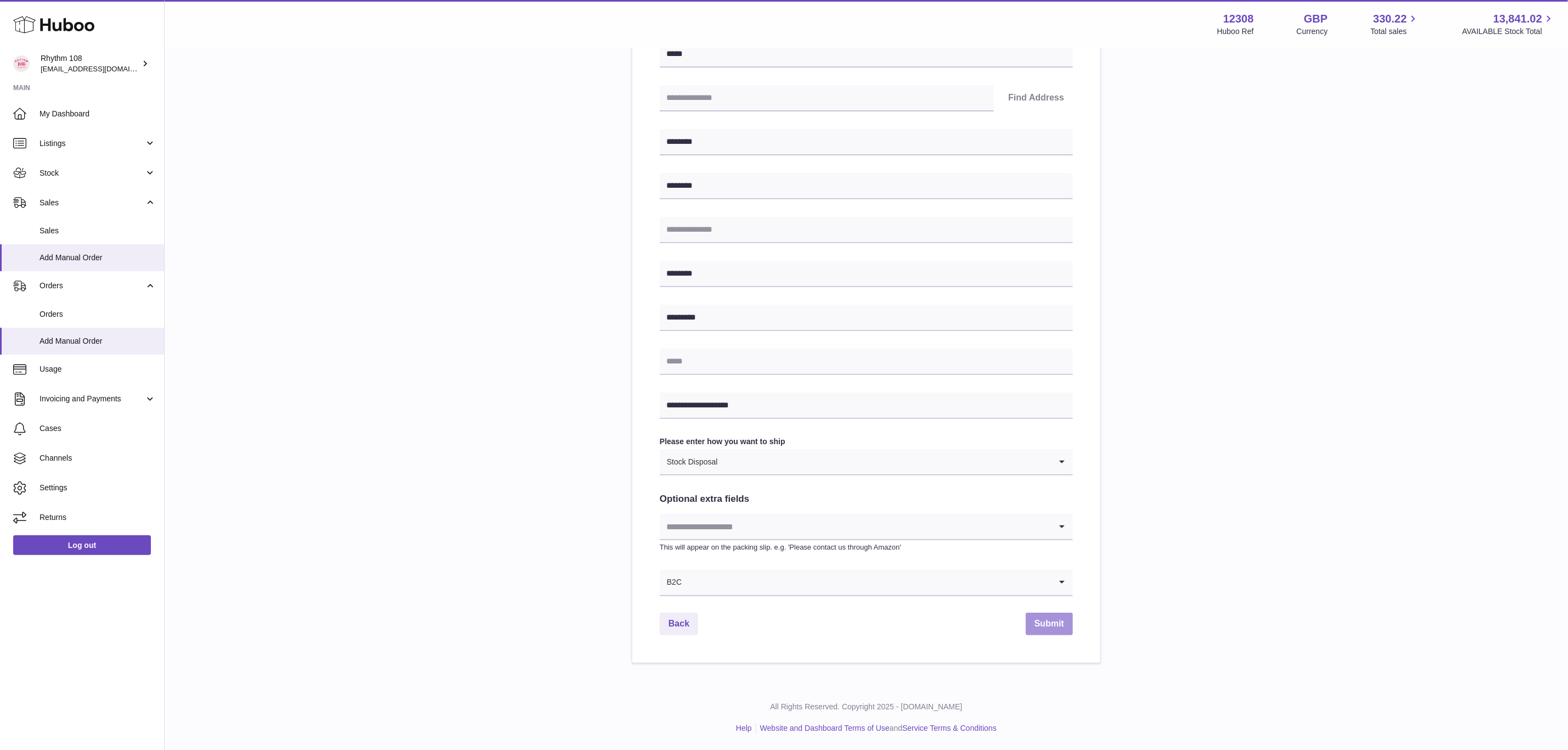
click at [1059, 619] on button "Submit" at bounding box center [1049, 624] width 47 height 23
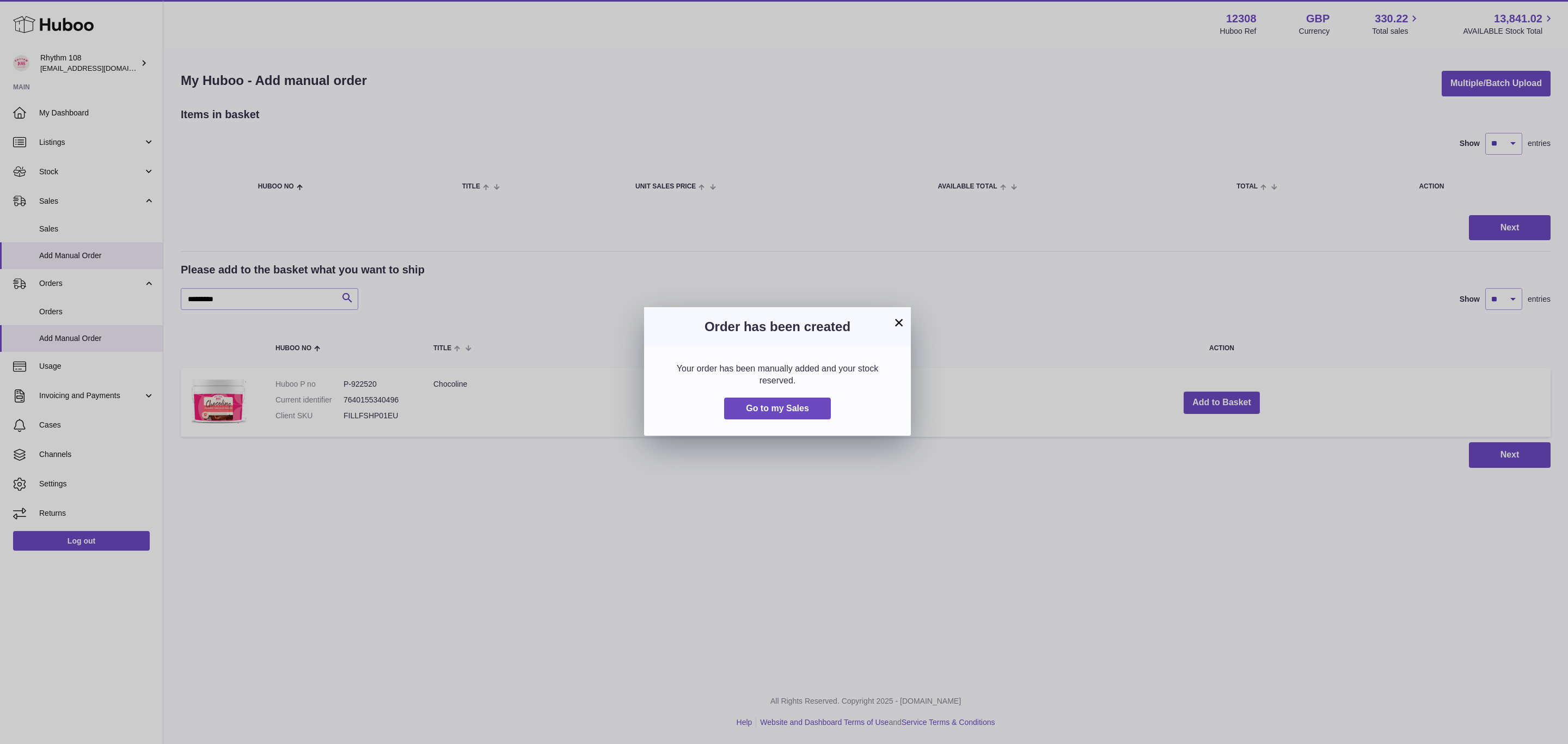
click at [899, 324] on button "×" at bounding box center [899, 322] width 13 height 13
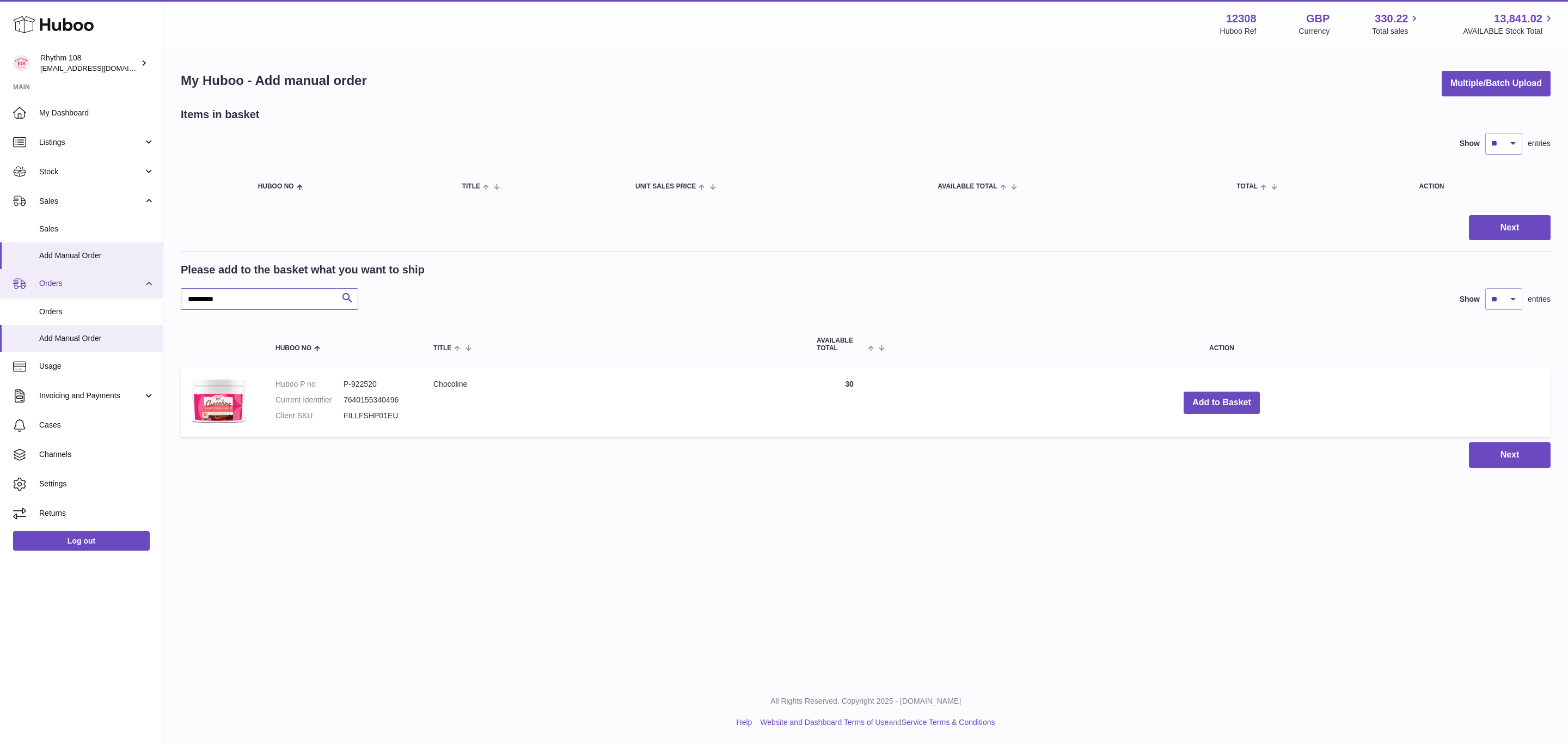
drag, startPoint x: 256, startPoint y: 298, endPoint x: 46, endPoint y: 293, distance: 210.1
click at [46, 293] on div "Huboo Rhythm 108 orders@rhythm108.com Main My Dashboard Listings Not with Huboo…" at bounding box center [784, 372] width 1568 height 744
type input "**"
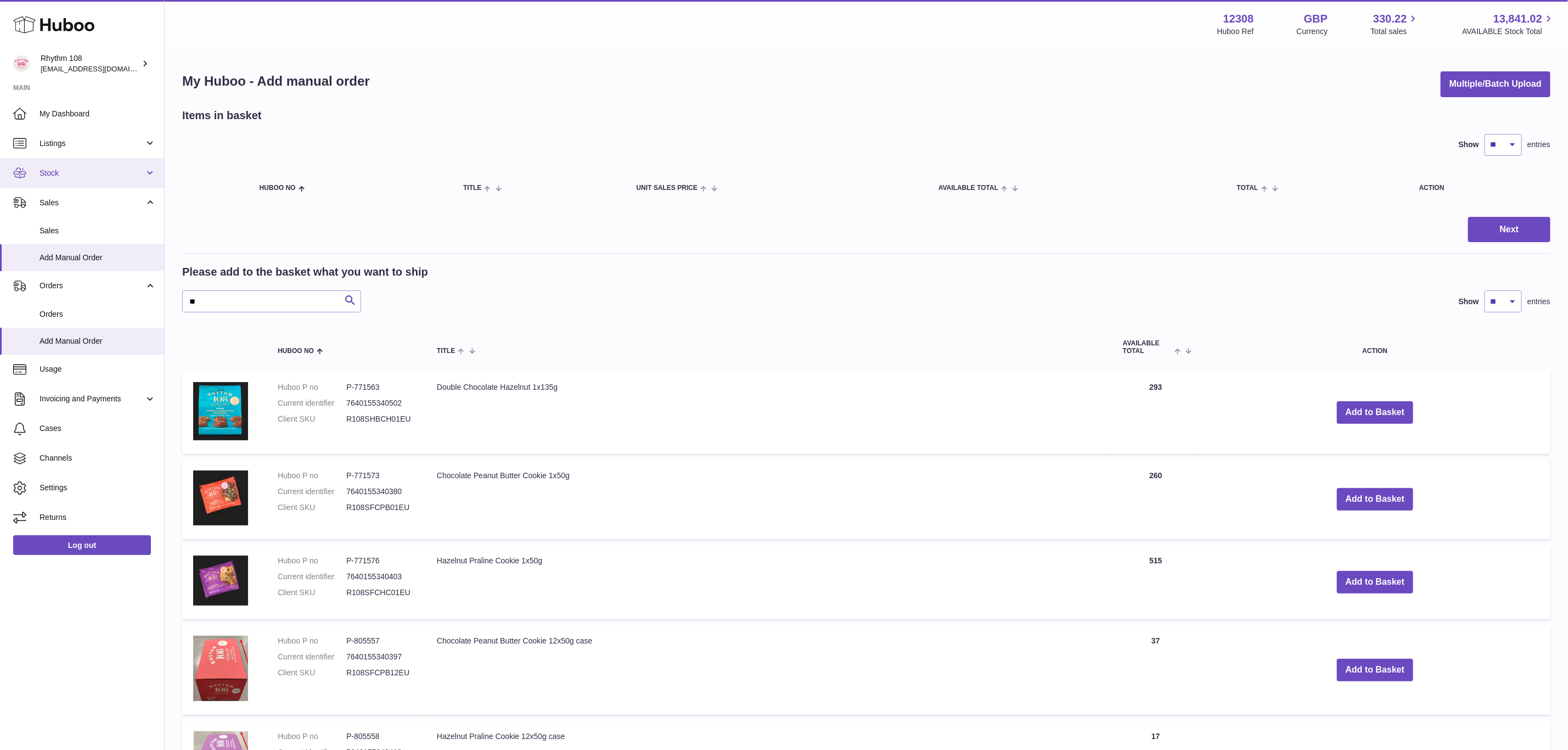
click at [86, 173] on span "Stock" at bounding box center [91, 173] width 105 height 11
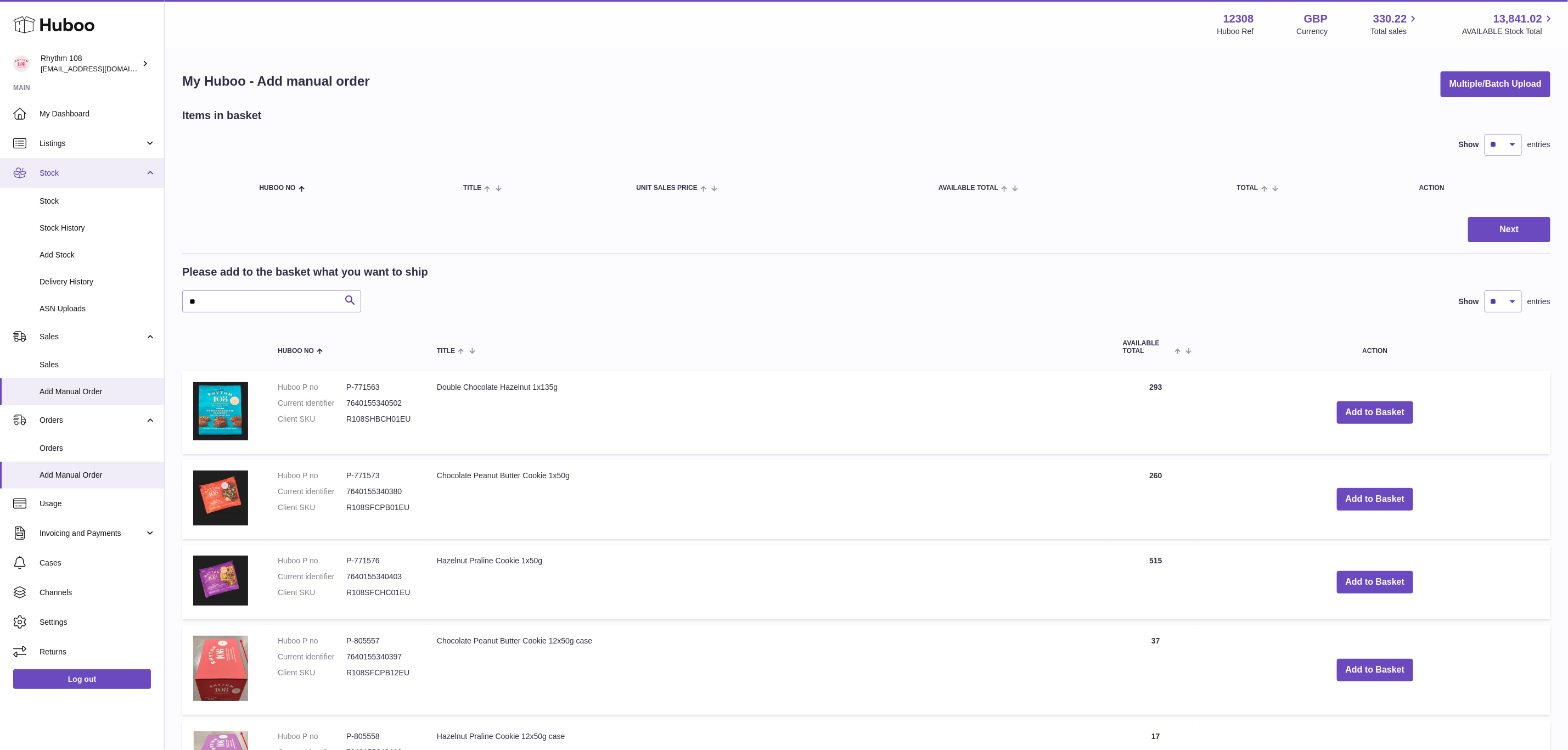
click at [86, 173] on span "Stock" at bounding box center [91, 173] width 105 height 11
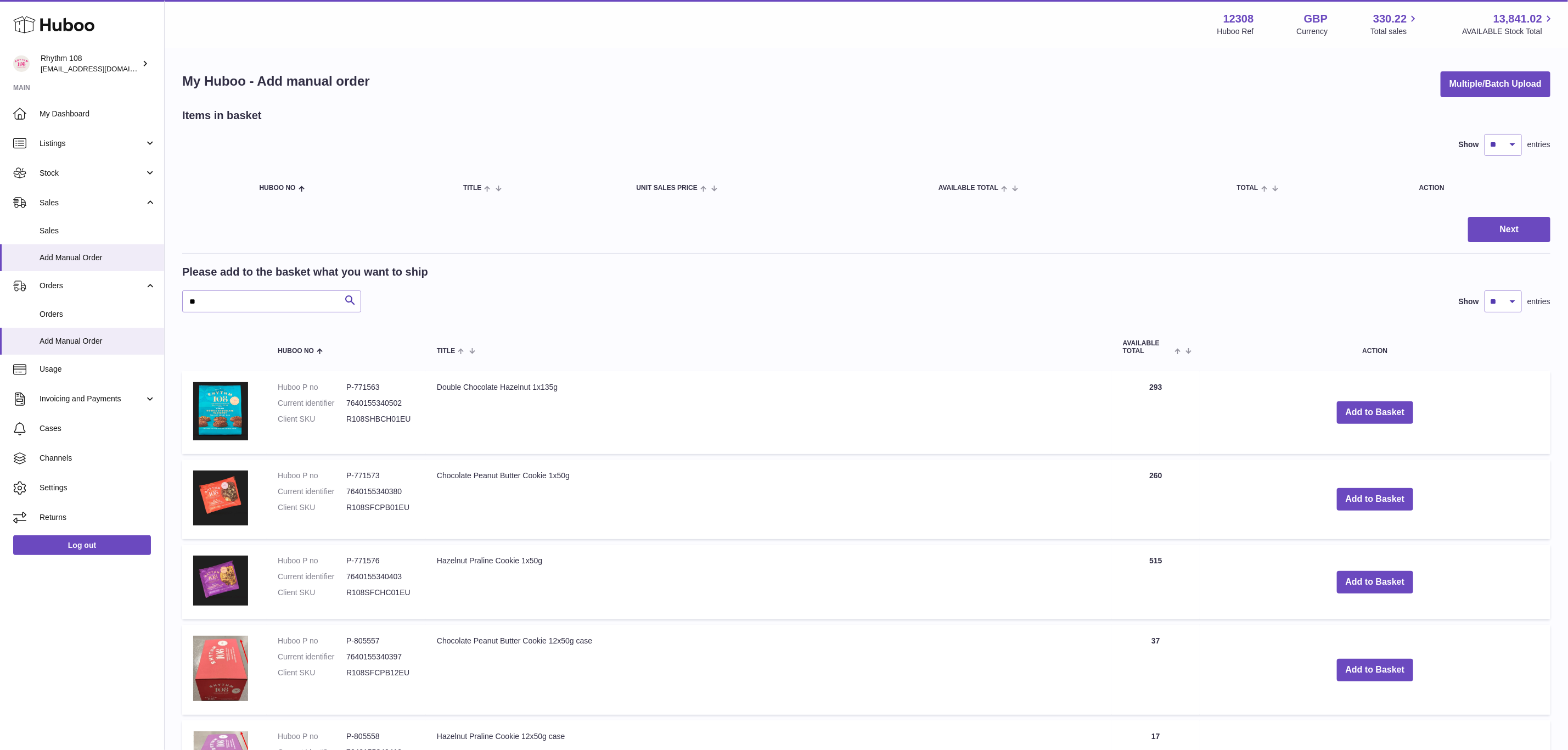
click at [64, 193] on link "Sales" at bounding box center [82, 202] width 164 height 29
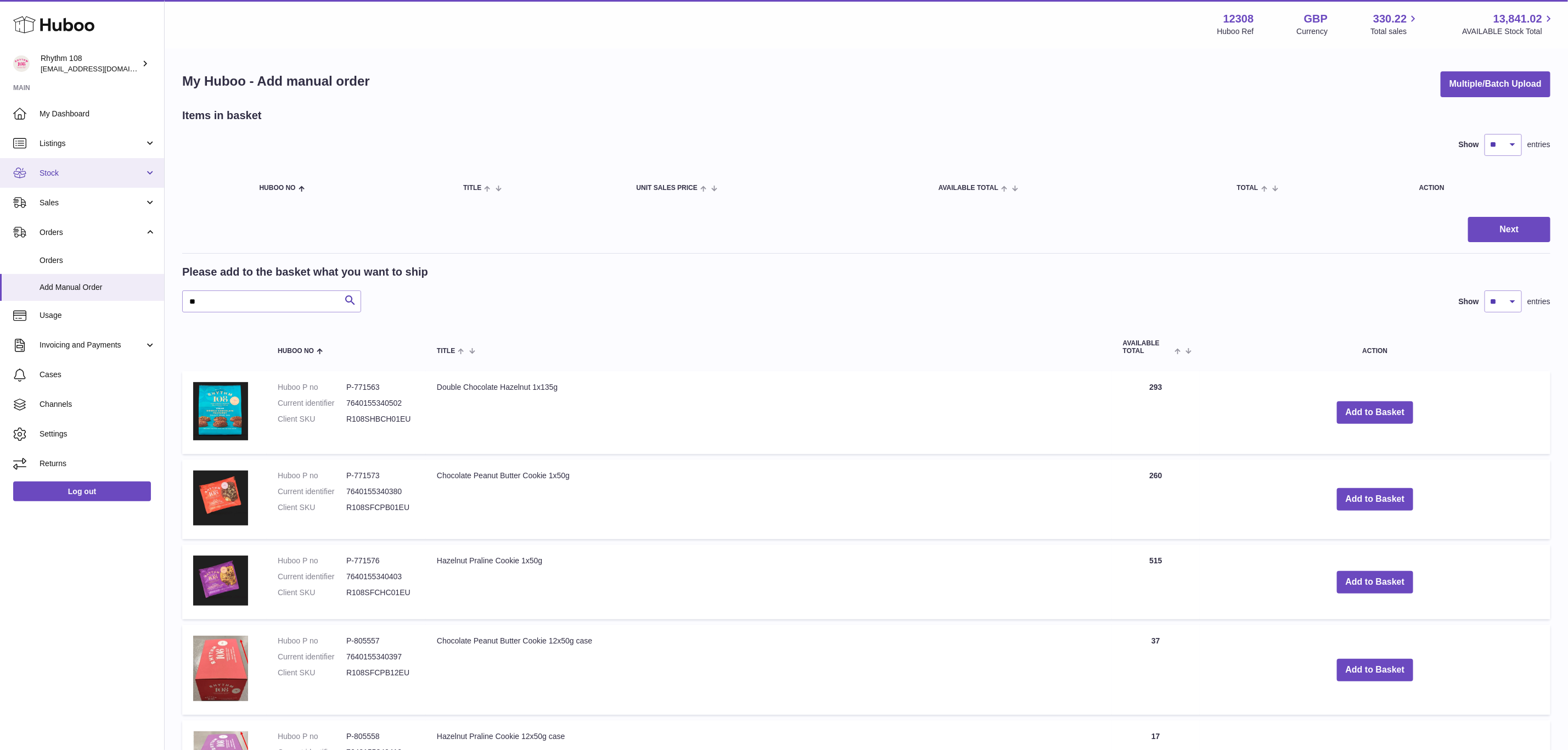
click at [62, 183] on link "Stock" at bounding box center [82, 172] width 164 height 29
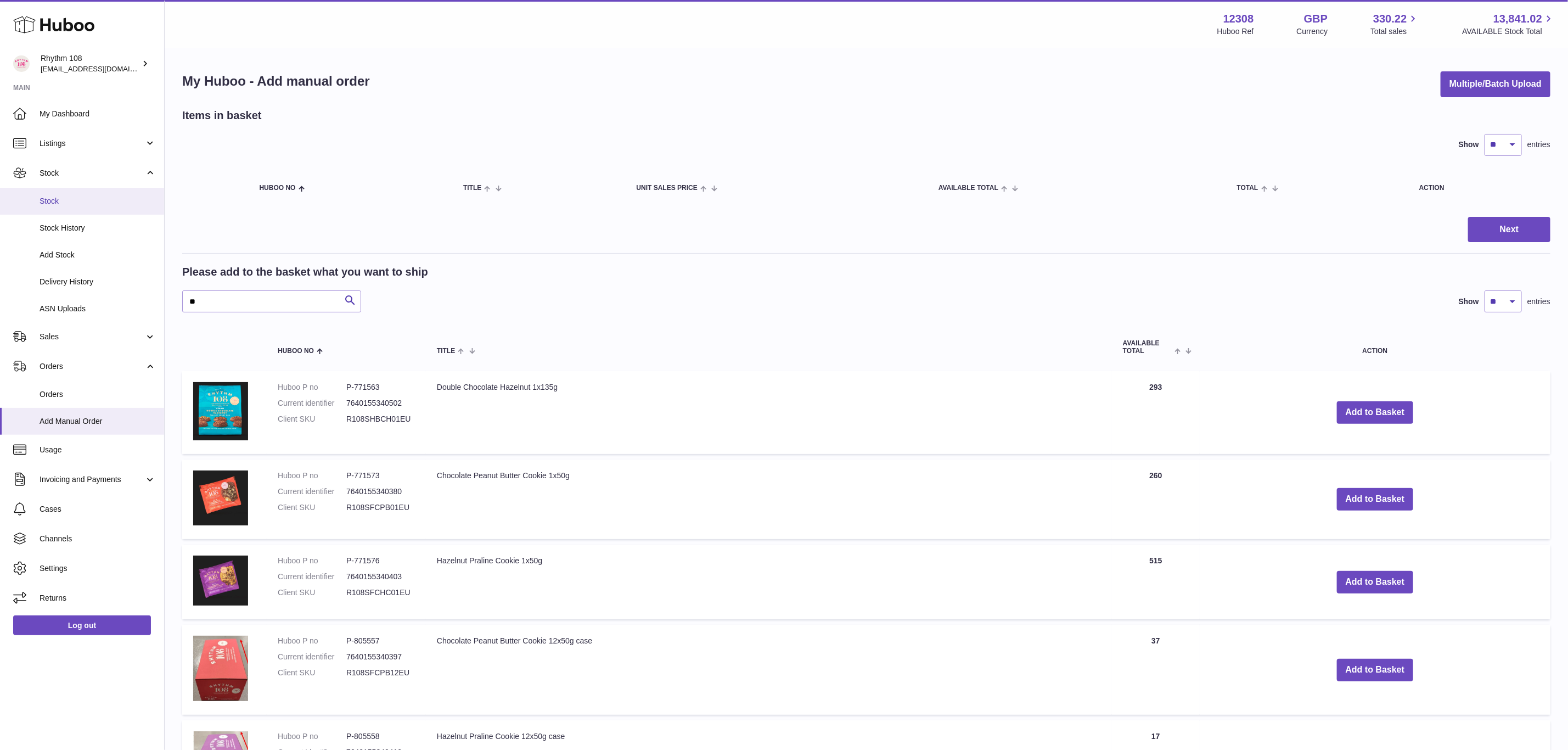
click at [59, 208] on link "Stock" at bounding box center [82, 201] width 164 height 27
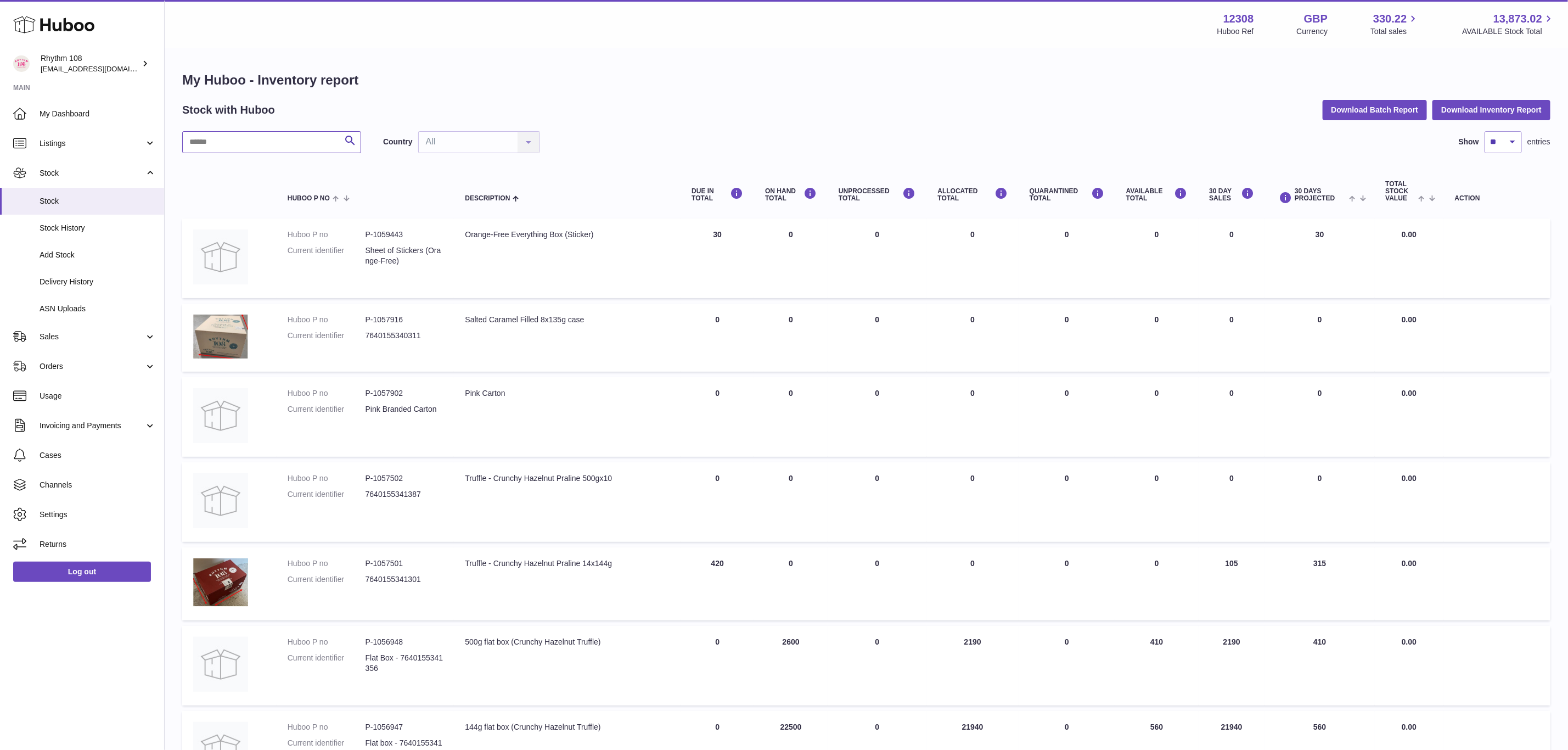
click at [224, 149] on input "text" at bounding box center [272, 142] width 179 height 22
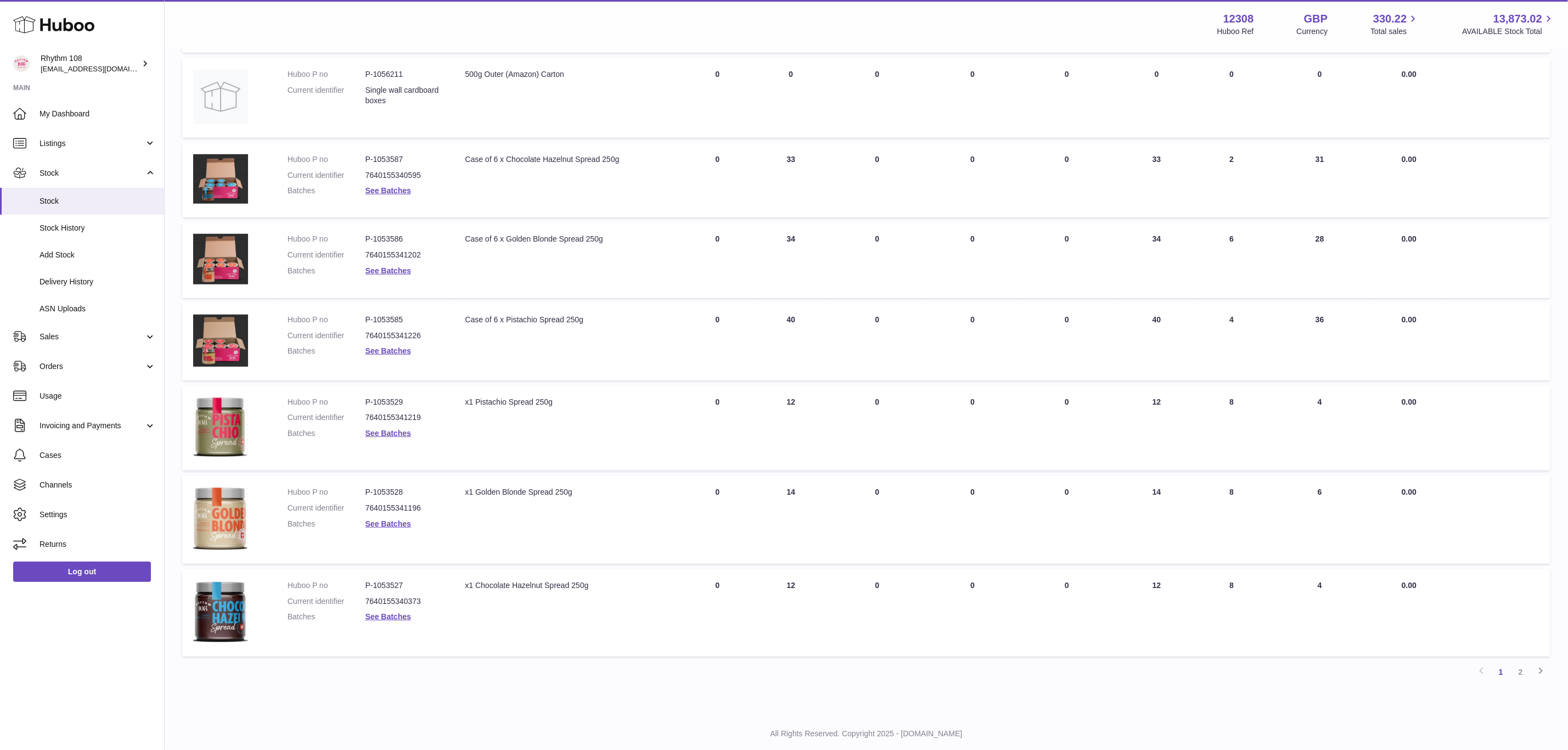
scroll to position [473, 0]
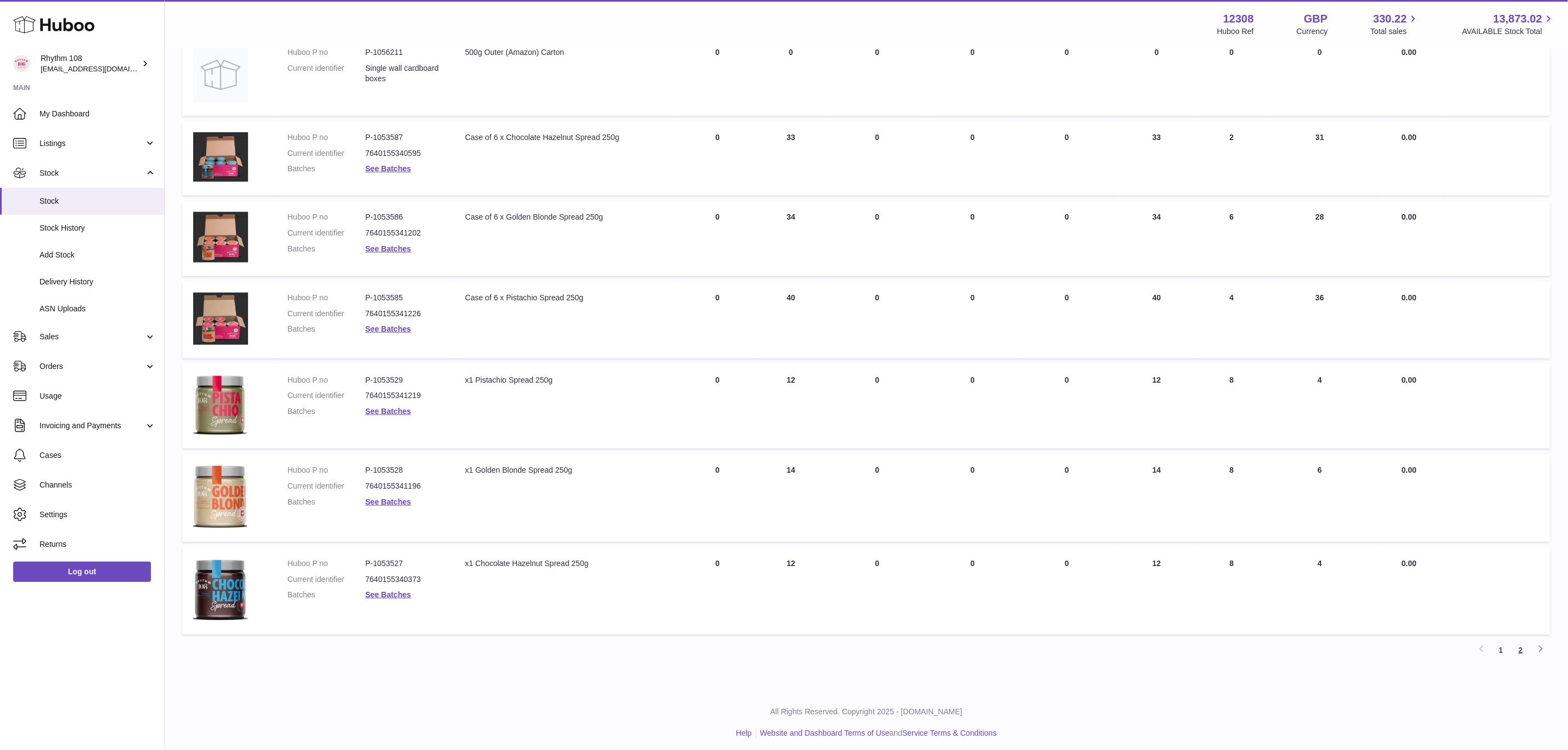
click at [1525, 644] on link "2" at bounding box center [1521, 650] width 20 height 20
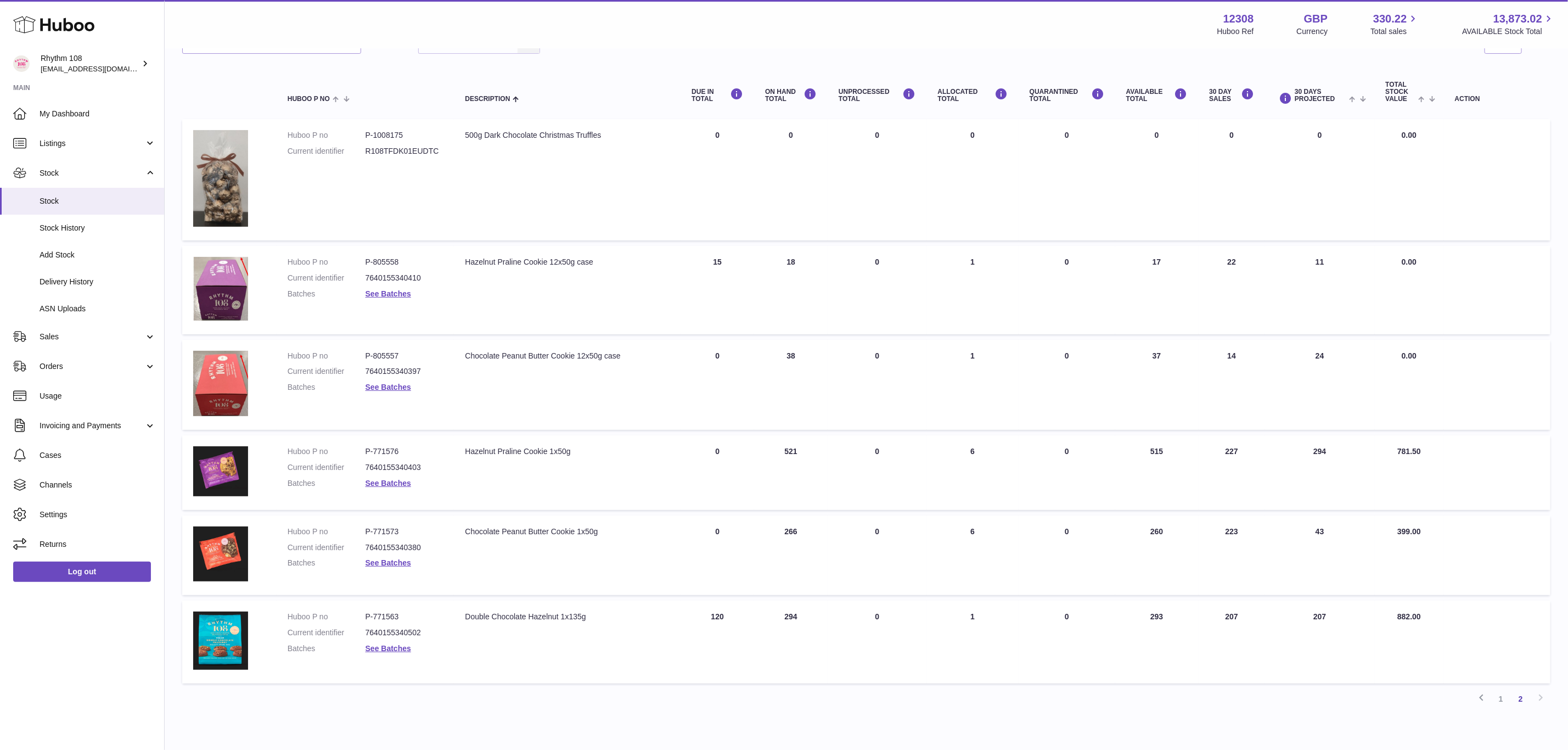
scroll to position [150, 0]
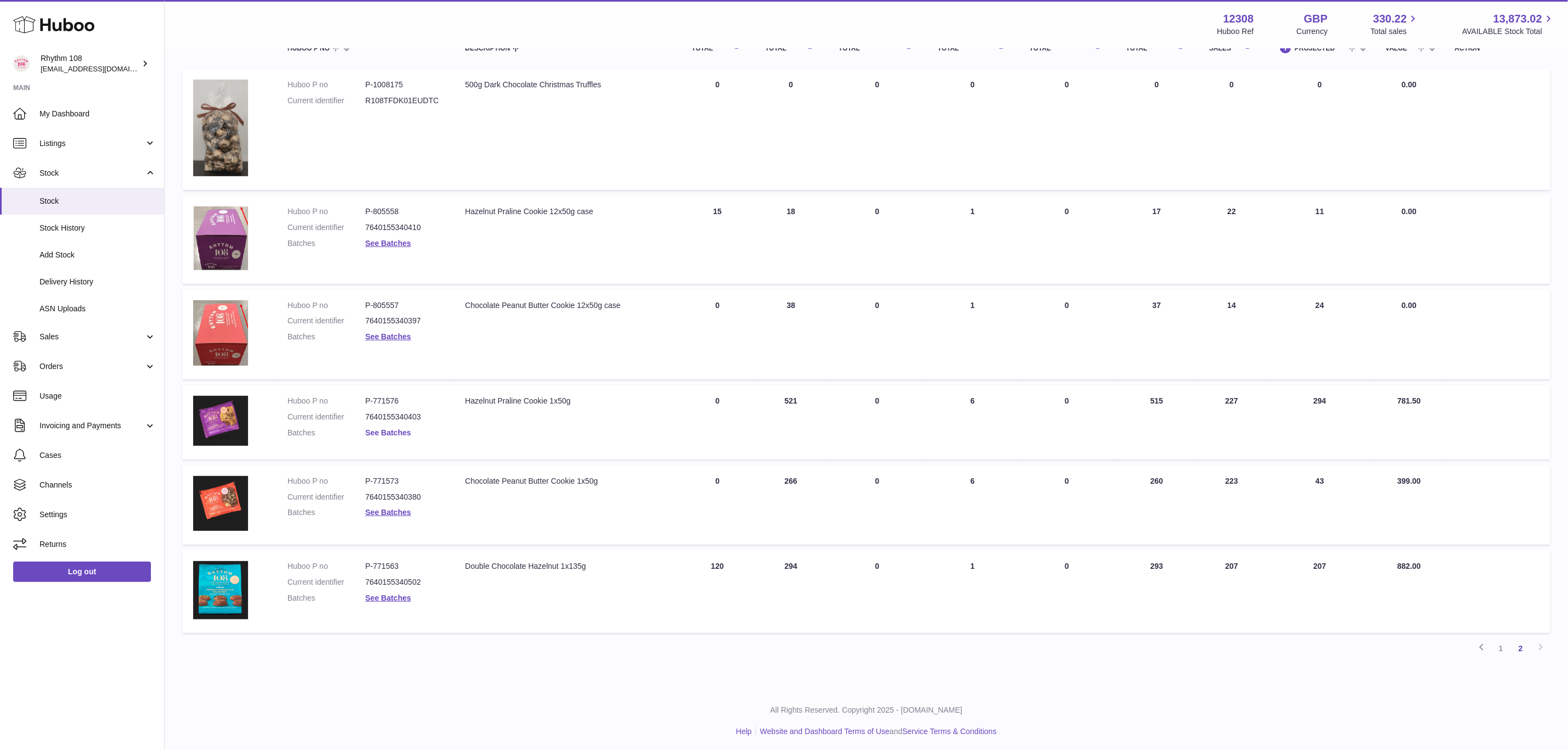
click at [388, 428] on link "See Batches" at bounding box center [388, 433] width 46 height 9
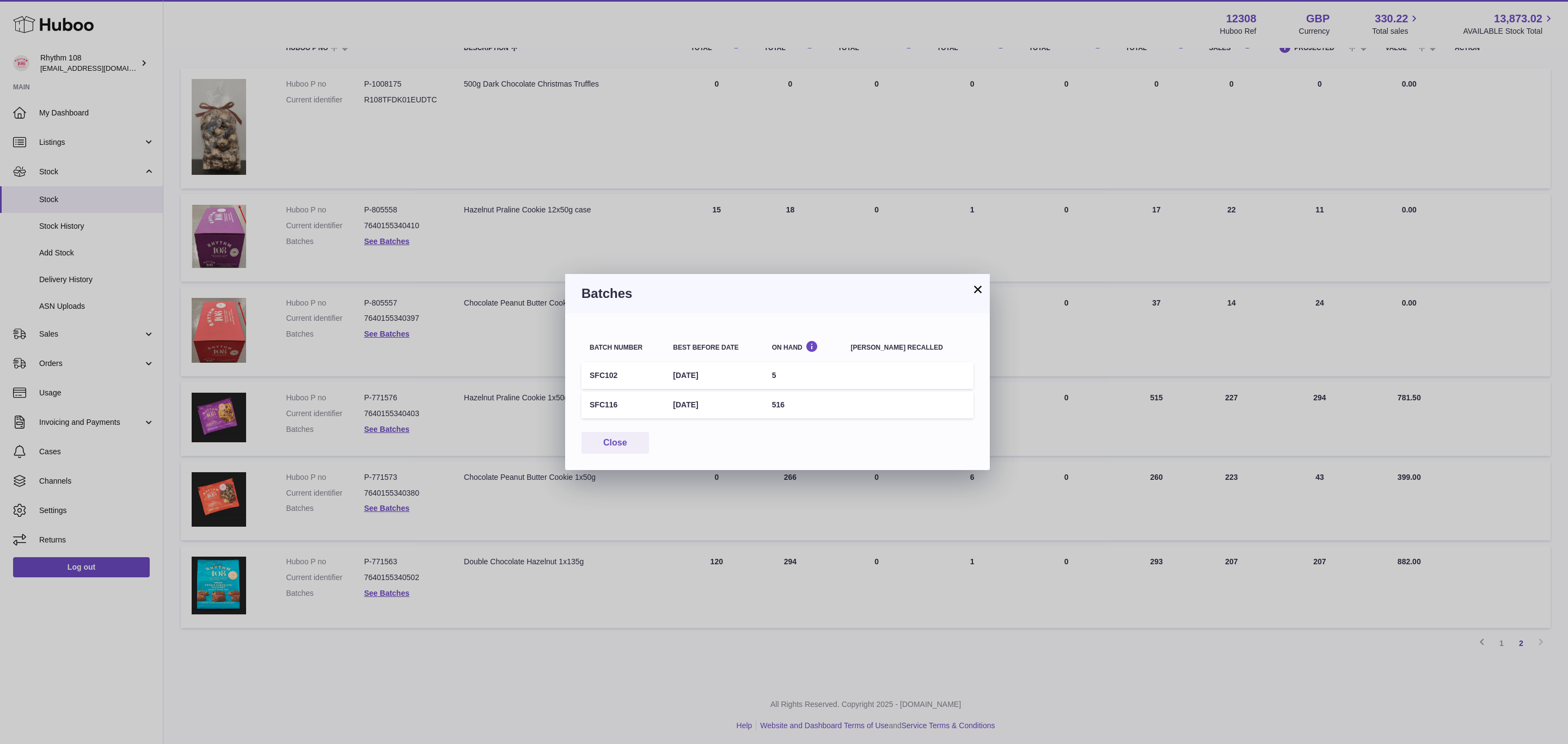
click at [982, 288] on button "×" at bounding box center [977, 288] width 13 height 13
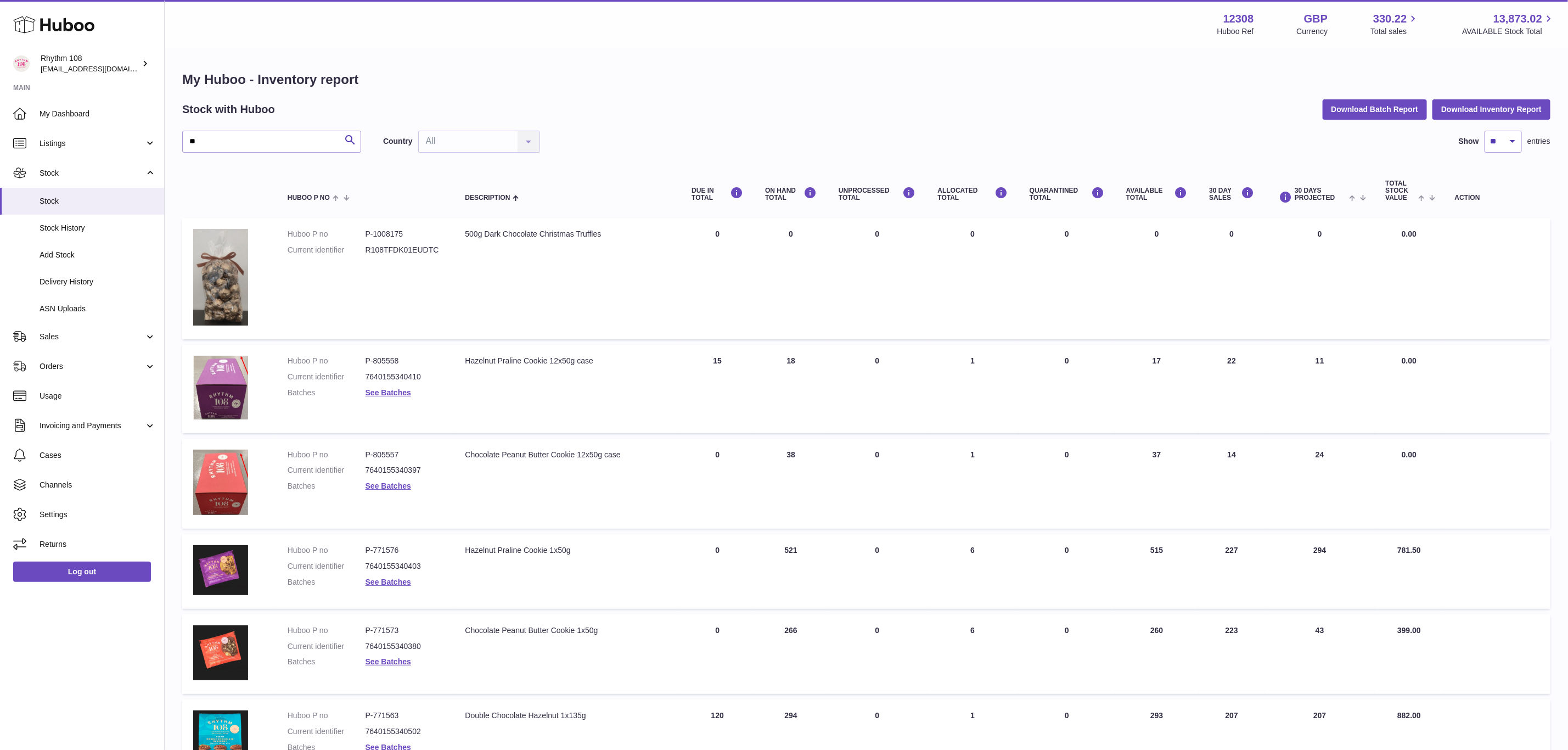
scroll to position [0, 0]
drag, startPoint x: 199, startPoint y: 142, endPoint x: 148, endPoint y: 140, distance: 51.0
click at [148, 140] on div "Huboo Rhythm 108 orders@rhythm108.com Main My Dashboard Listings Not with Huboo…" at bounding box center [784, 451] width 1568 height 903
type input "******"
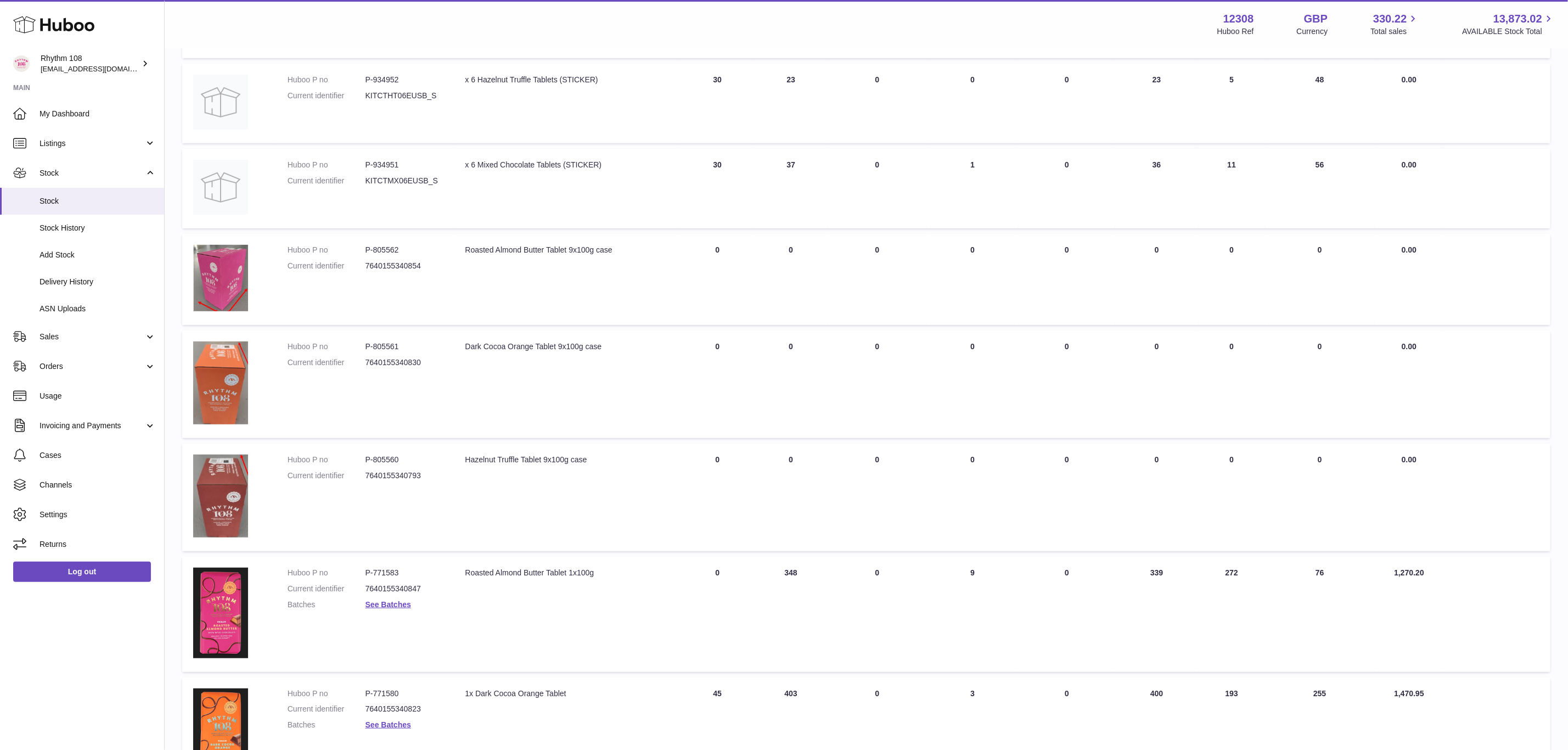
scroll to position [566, 0]
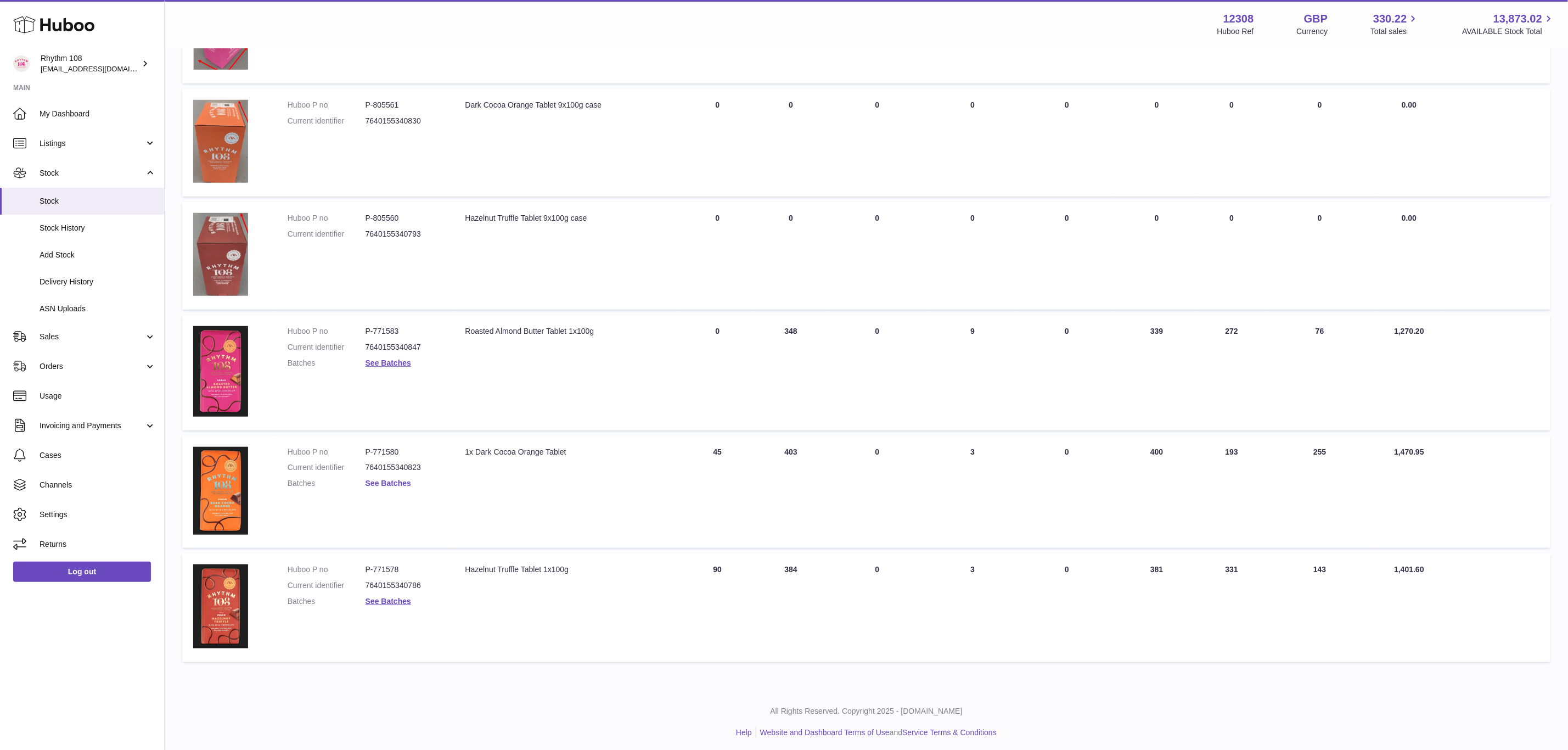
click at [378, 479] on link "See Batches" at bounding box center [388, 483] width 46 height 9
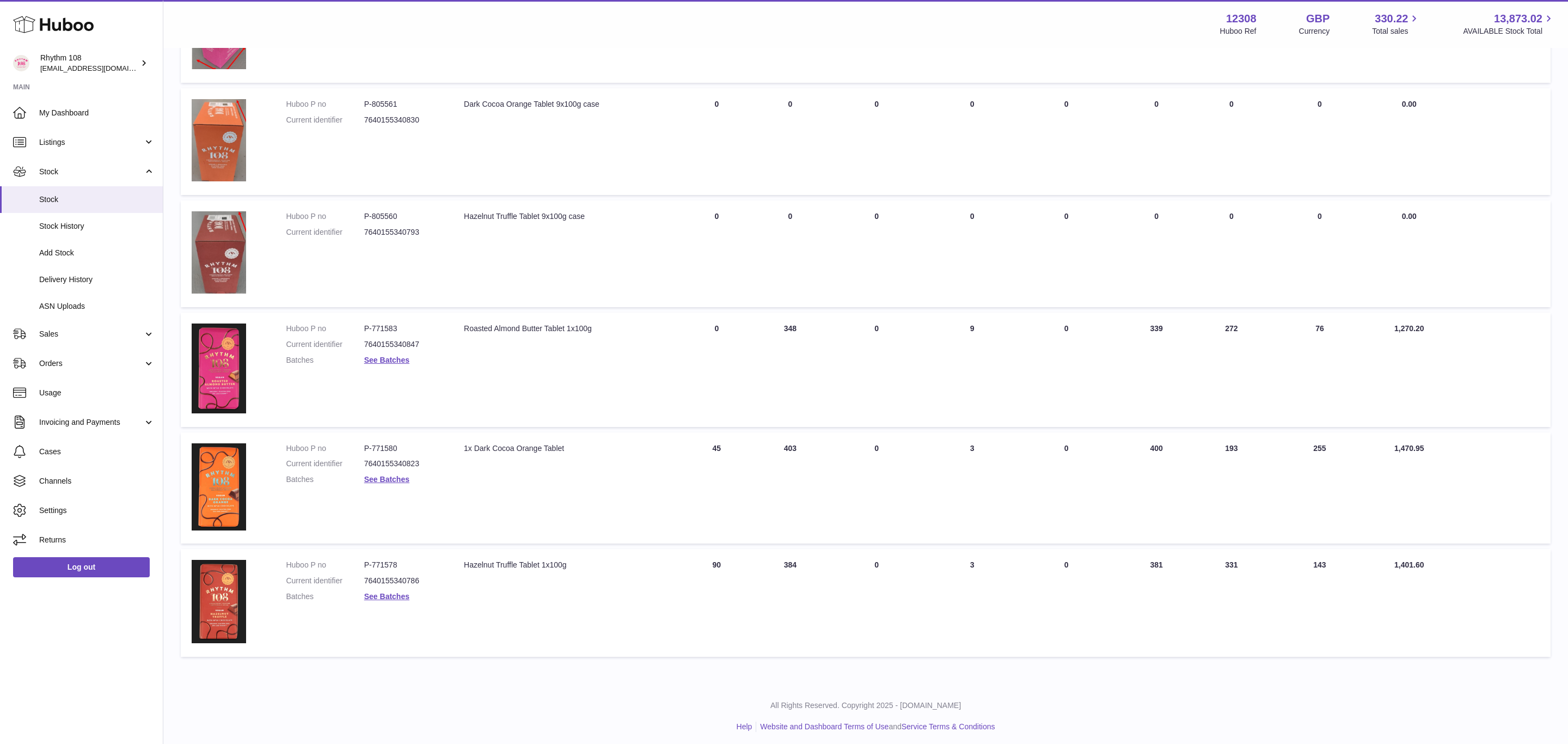
click at [1162, 693] on div at bounding box center [784, 372] width 1568 height 744
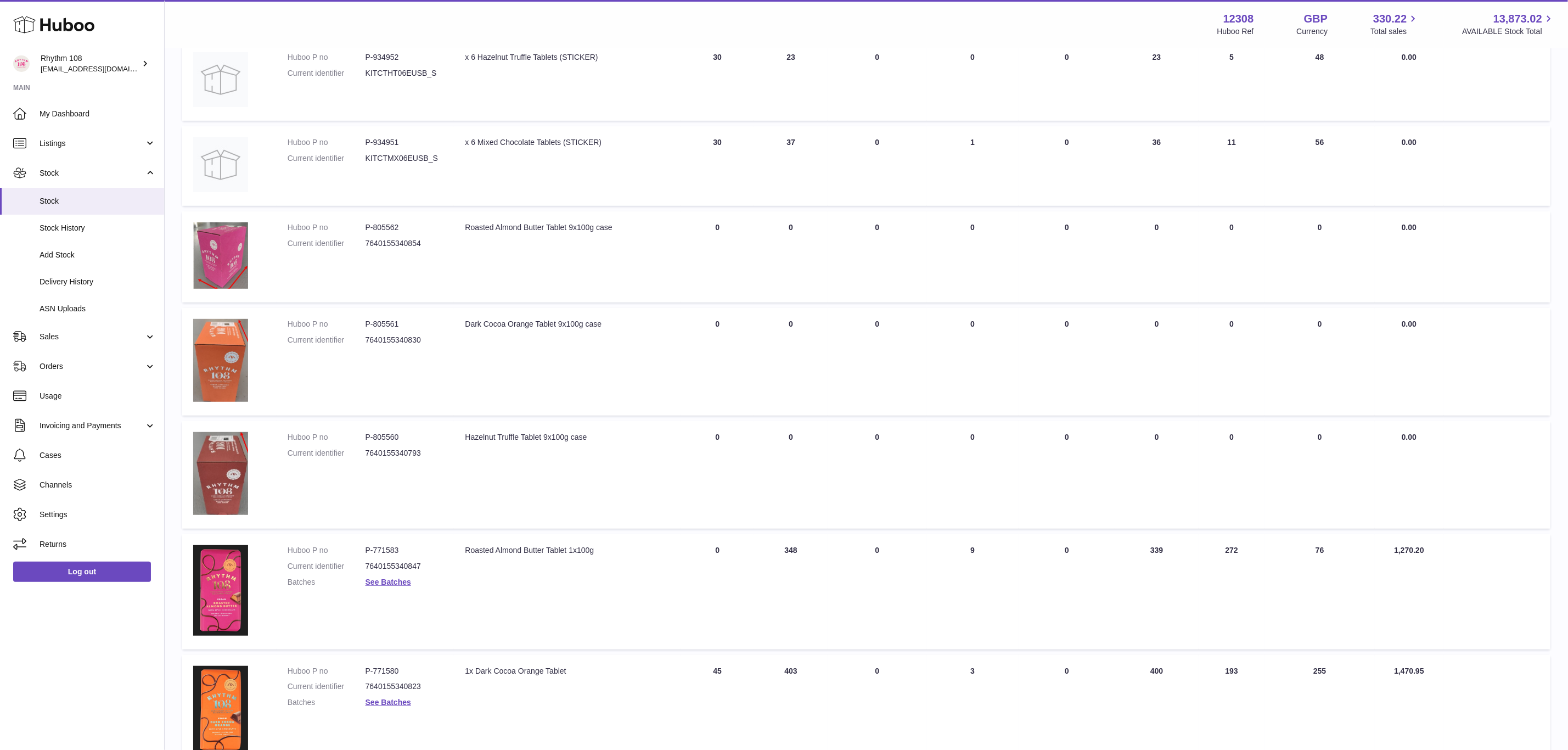
scroll to position [319, 0]
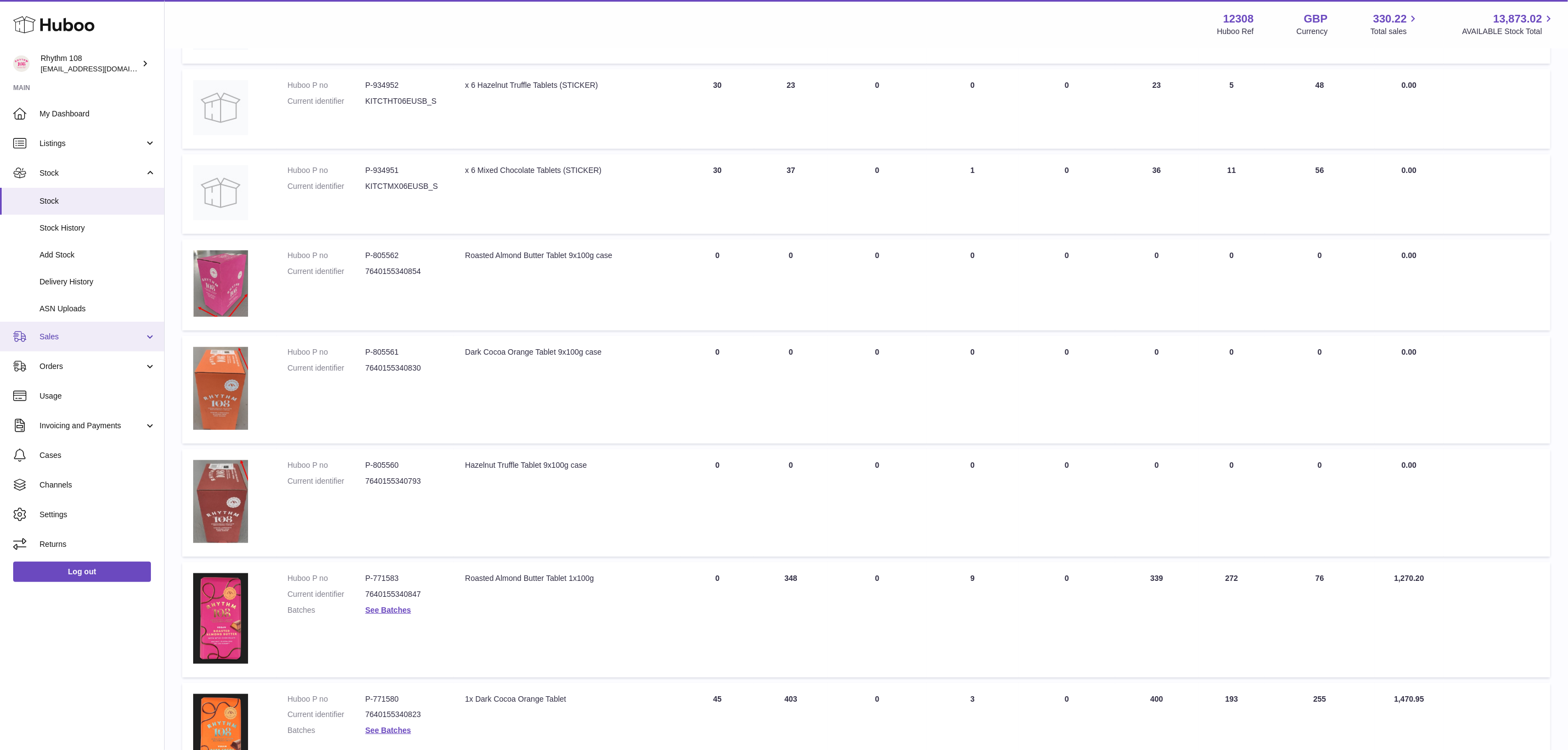
click at [43, 340] on span "Sales" at bounding box center [91, 337] width 105 height 11
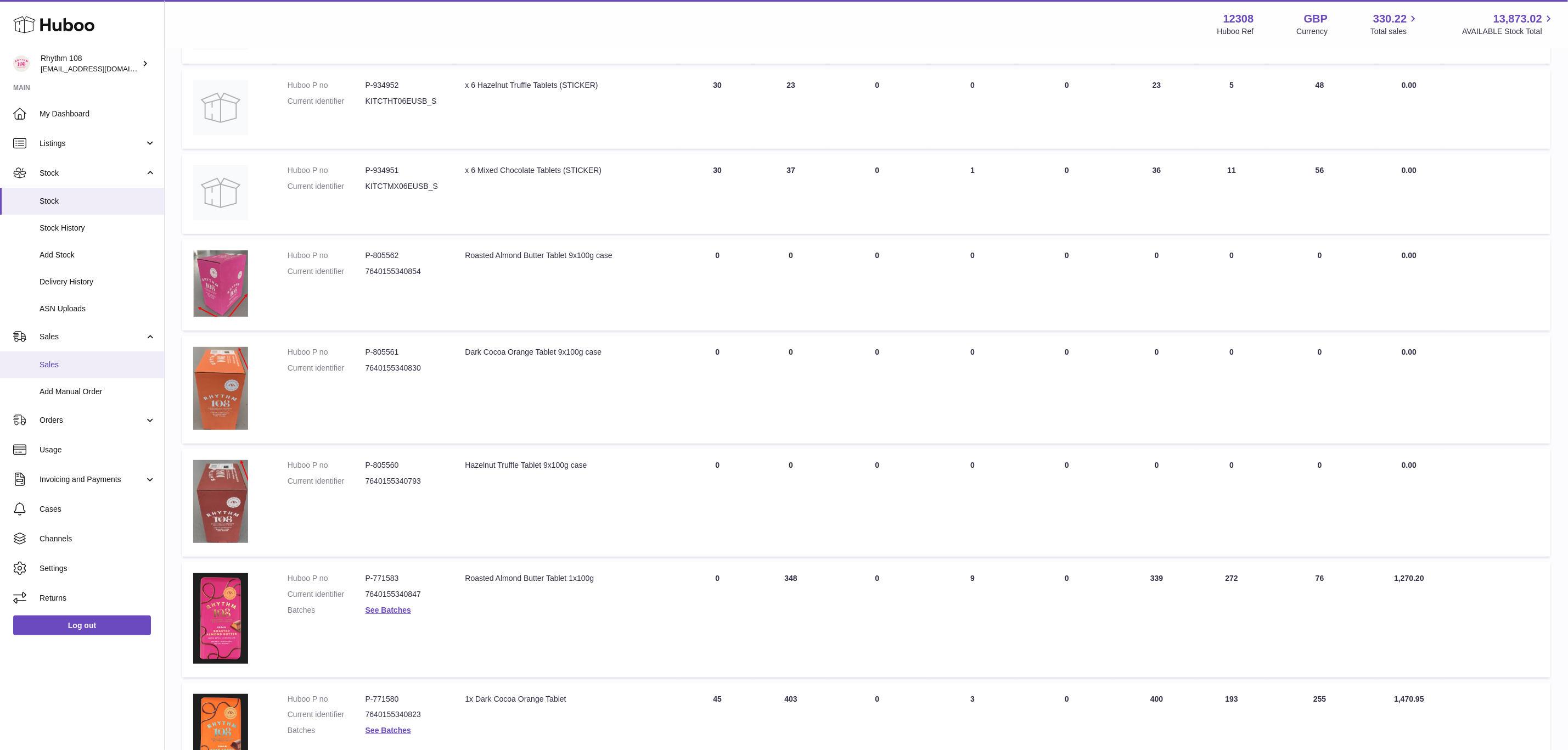
click at [51, 358] on link "Sales" at bounding box center [82, 365] width 164 height 27
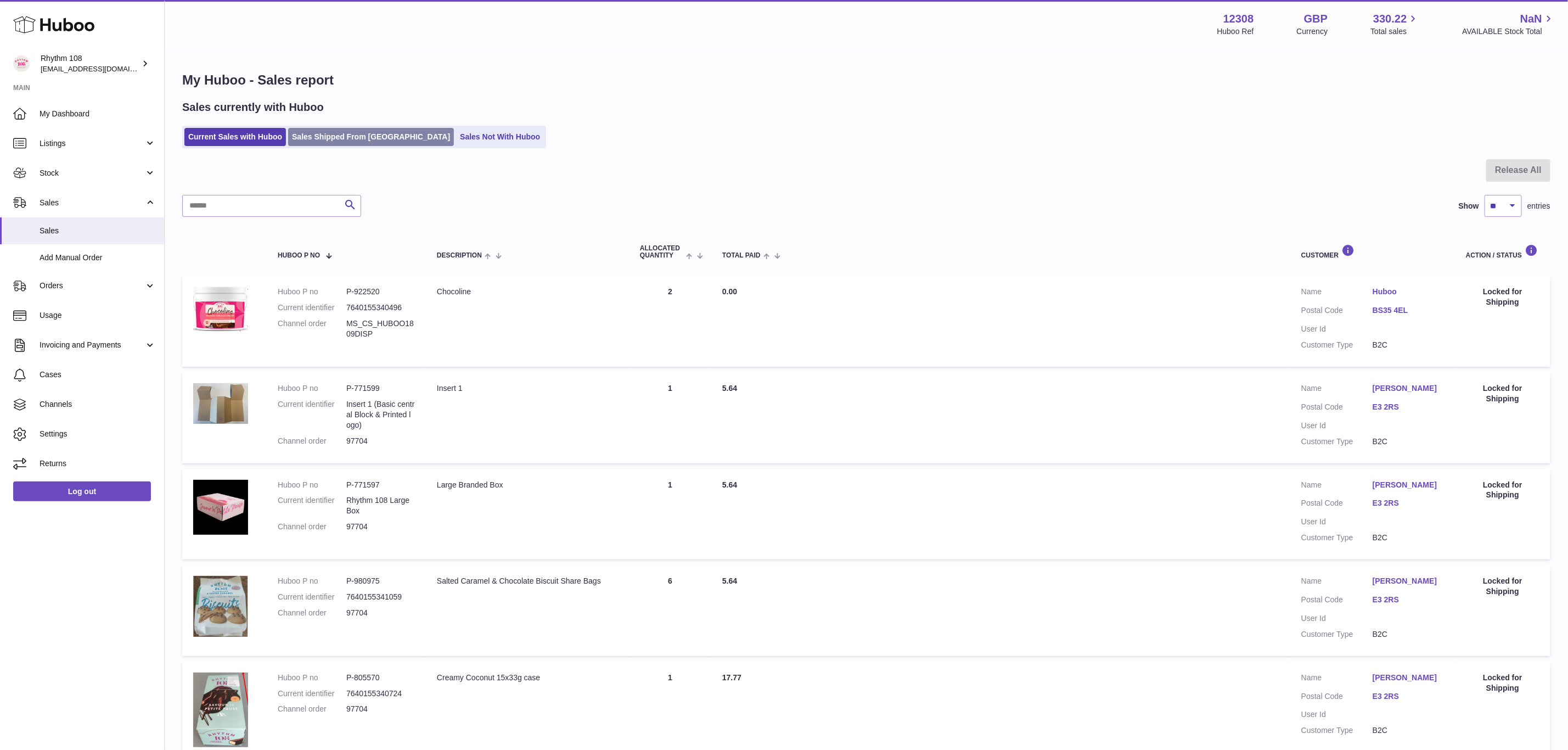
click at [371, 141] on link "Sales Shipped From Huboo" at bounding box center [371, 137] width 166 height 18
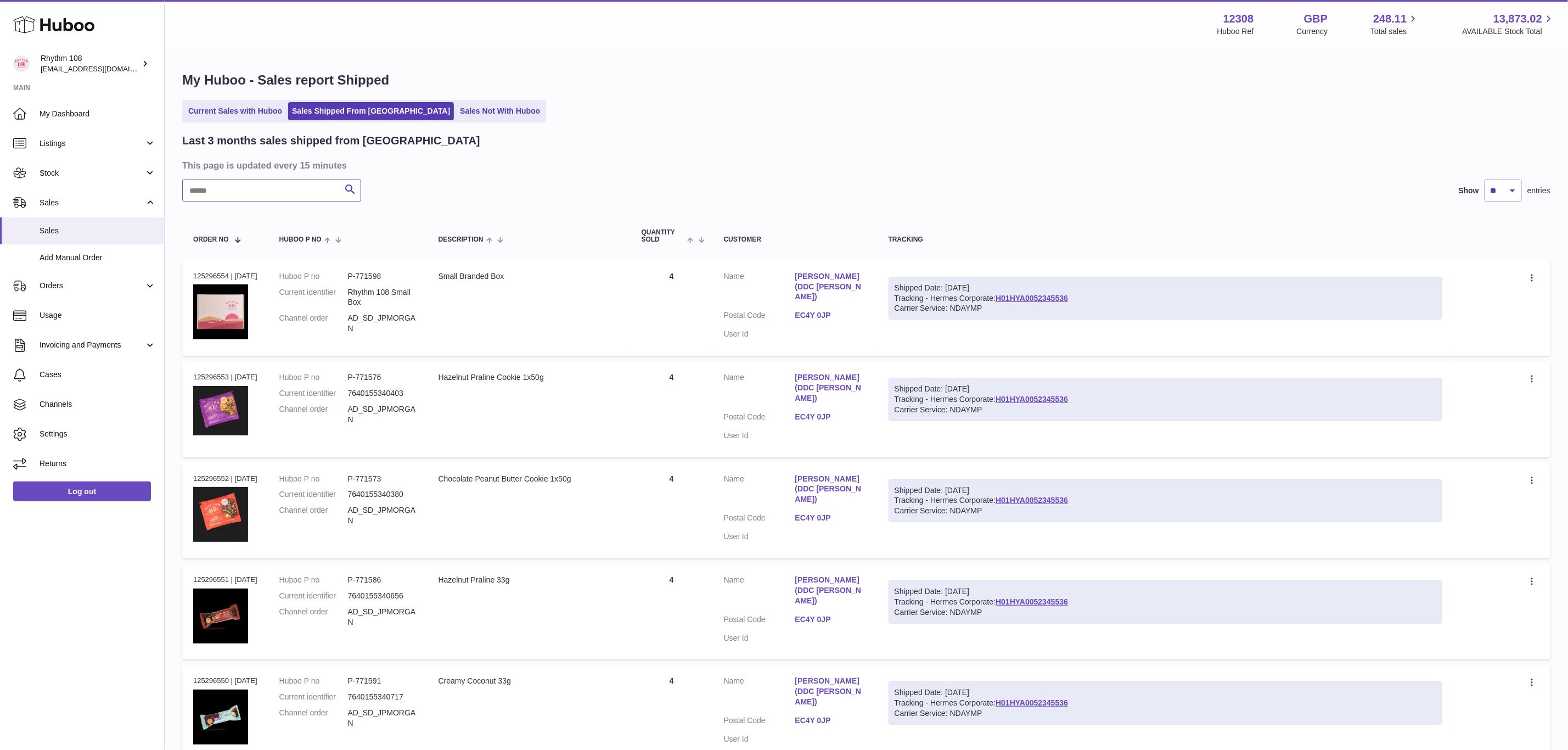
click at [300, 187] on input "text" at bounding box center [272, 190] width 179 height 22
paste input "*****"
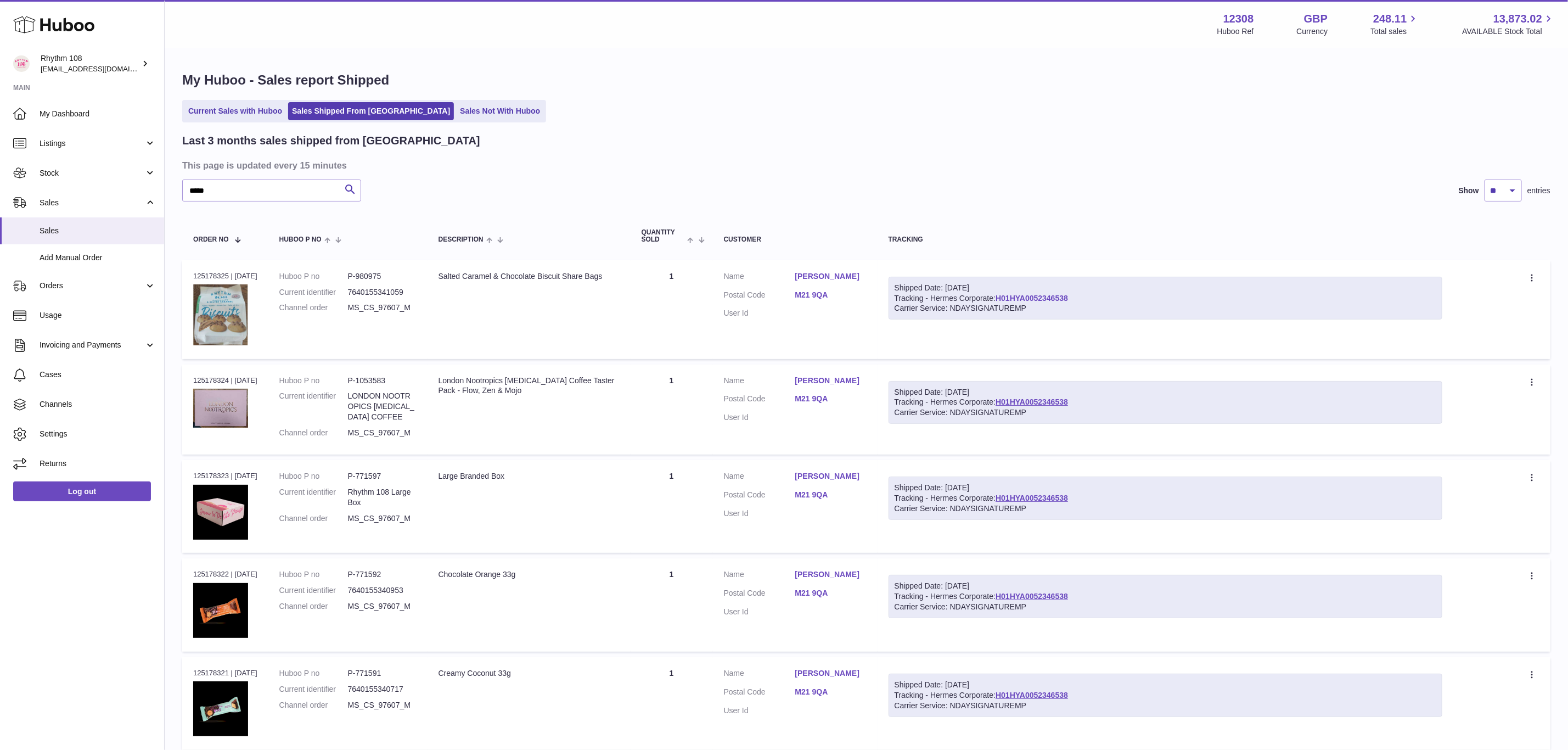
click at [1049, 297] on link "H01HYA0052346538" at bounding box center [1031, 298] width 72 height 9
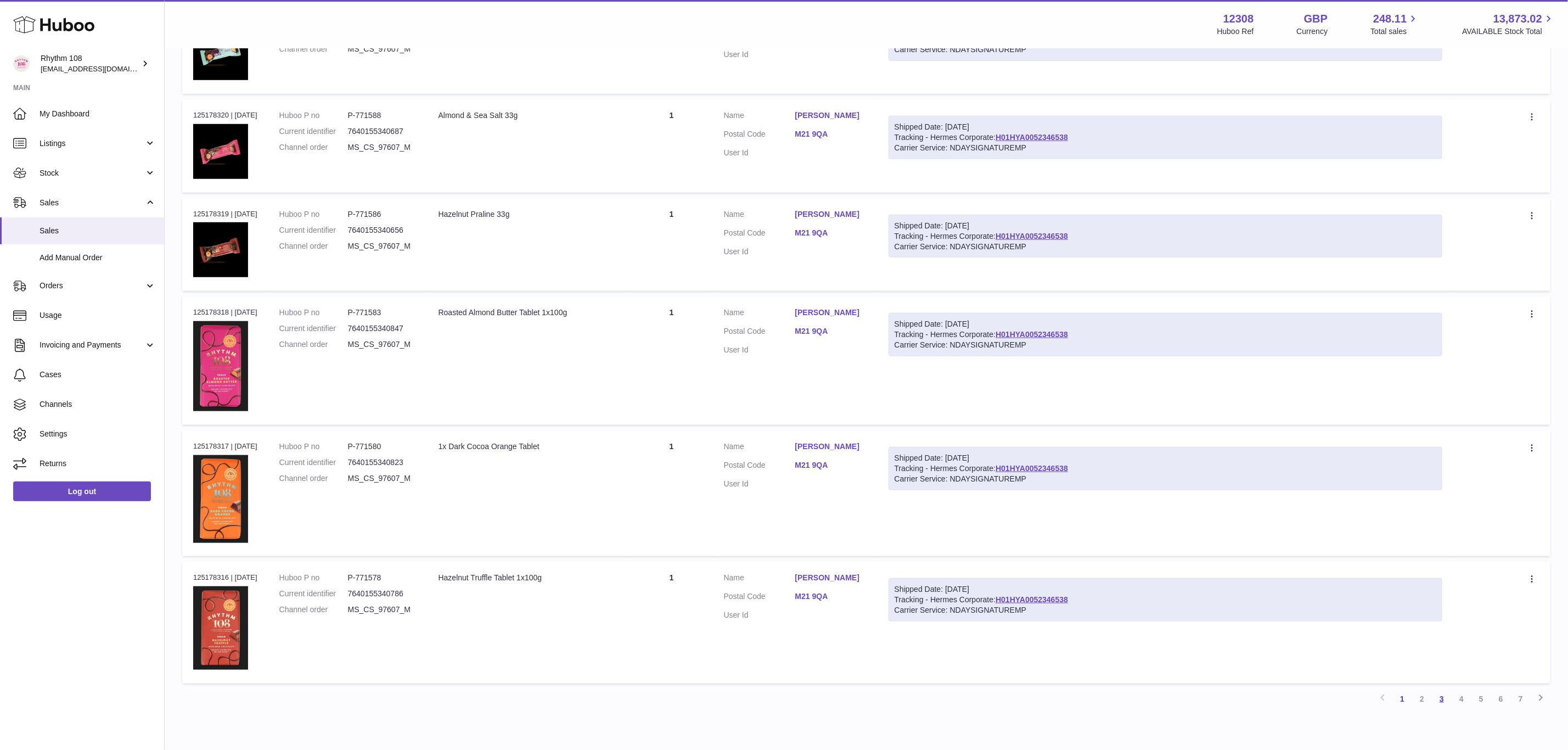
scroll to position [705, 0]
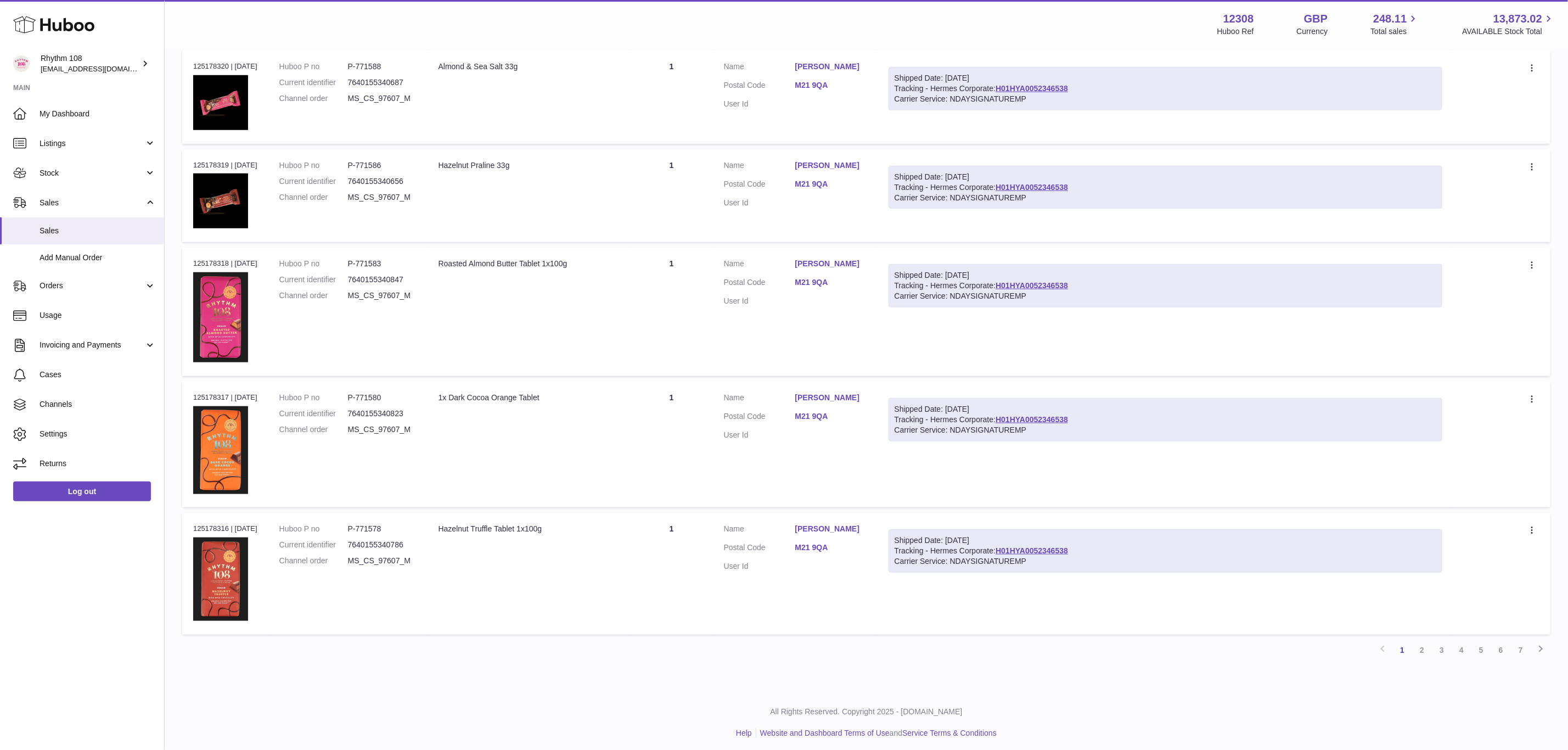
click at [1426, 645] on link "2" at bounding box center [1422, 650] width 20 height 20
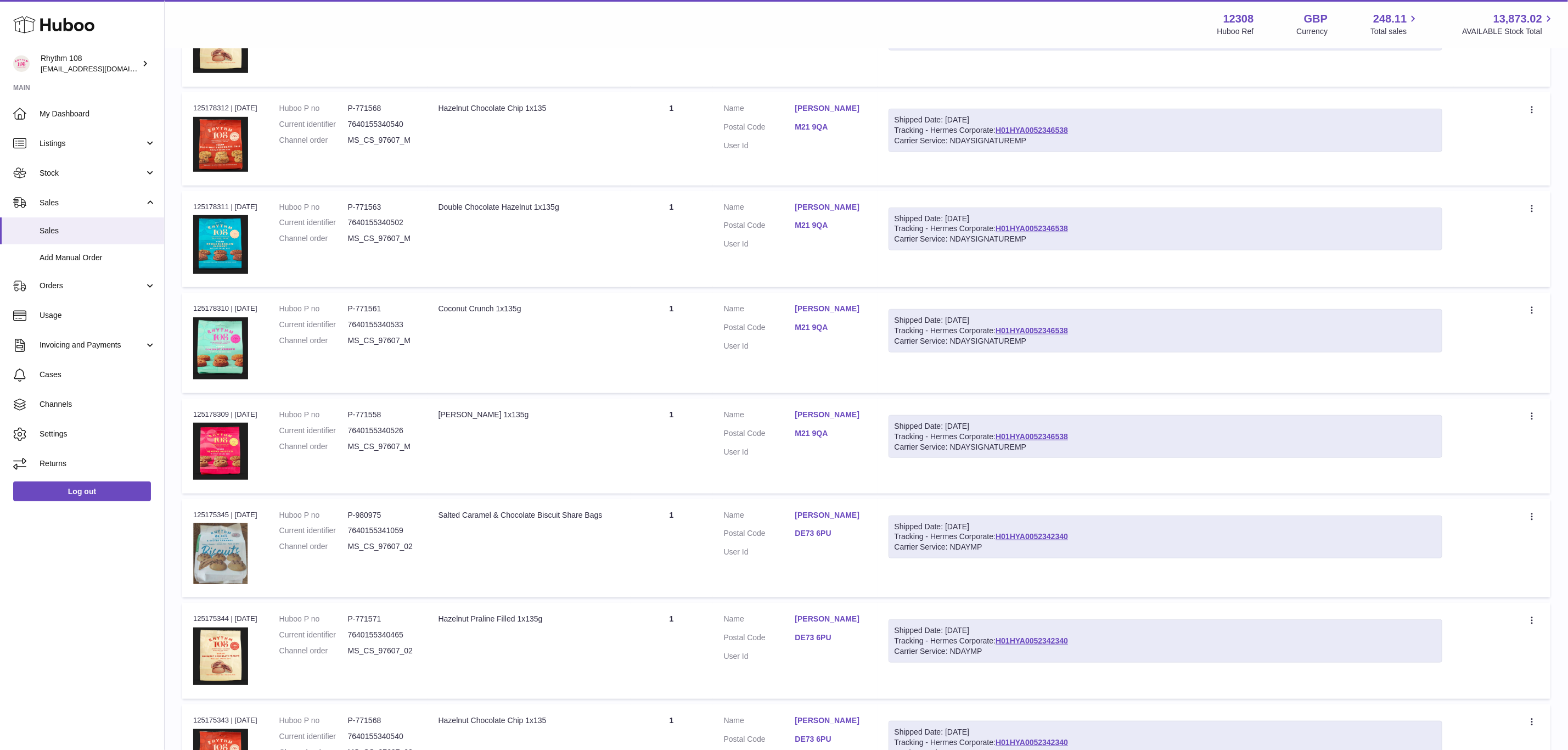
scroll to position [624, 0]
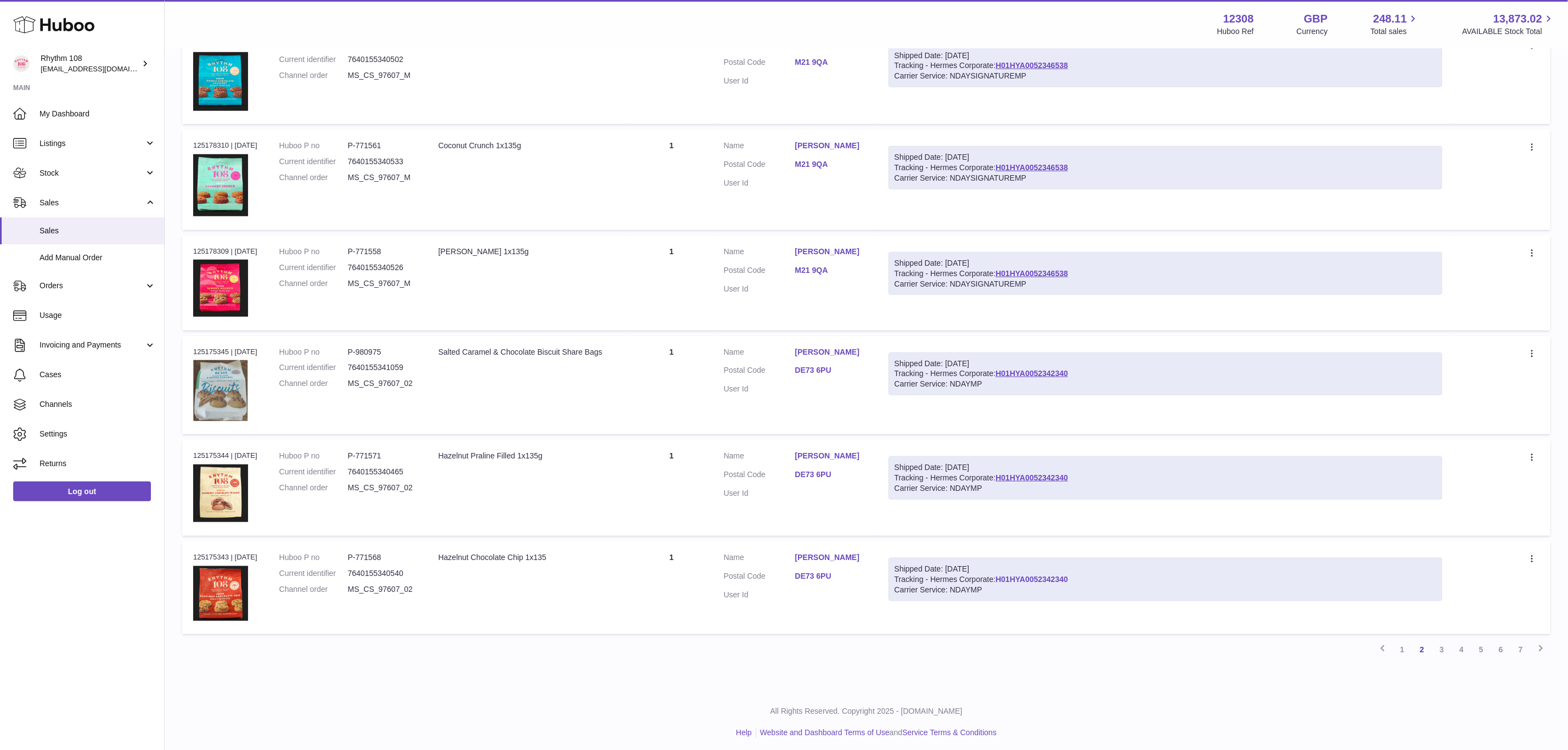
click at [1068, 575] on link "H01HYA0052342340" at bounding box center [1031, 579] width 72 height 9
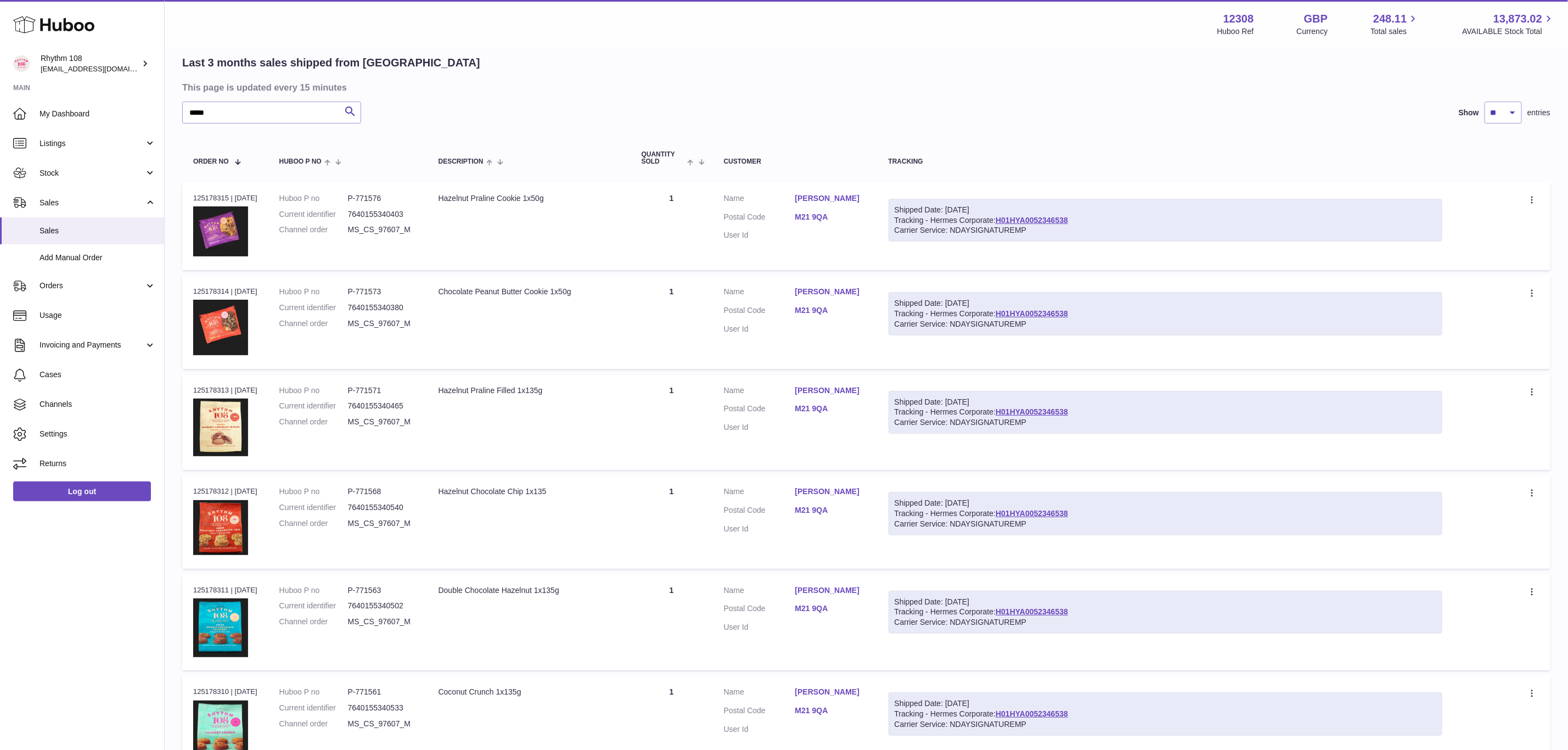
scroll to position [0, 0]
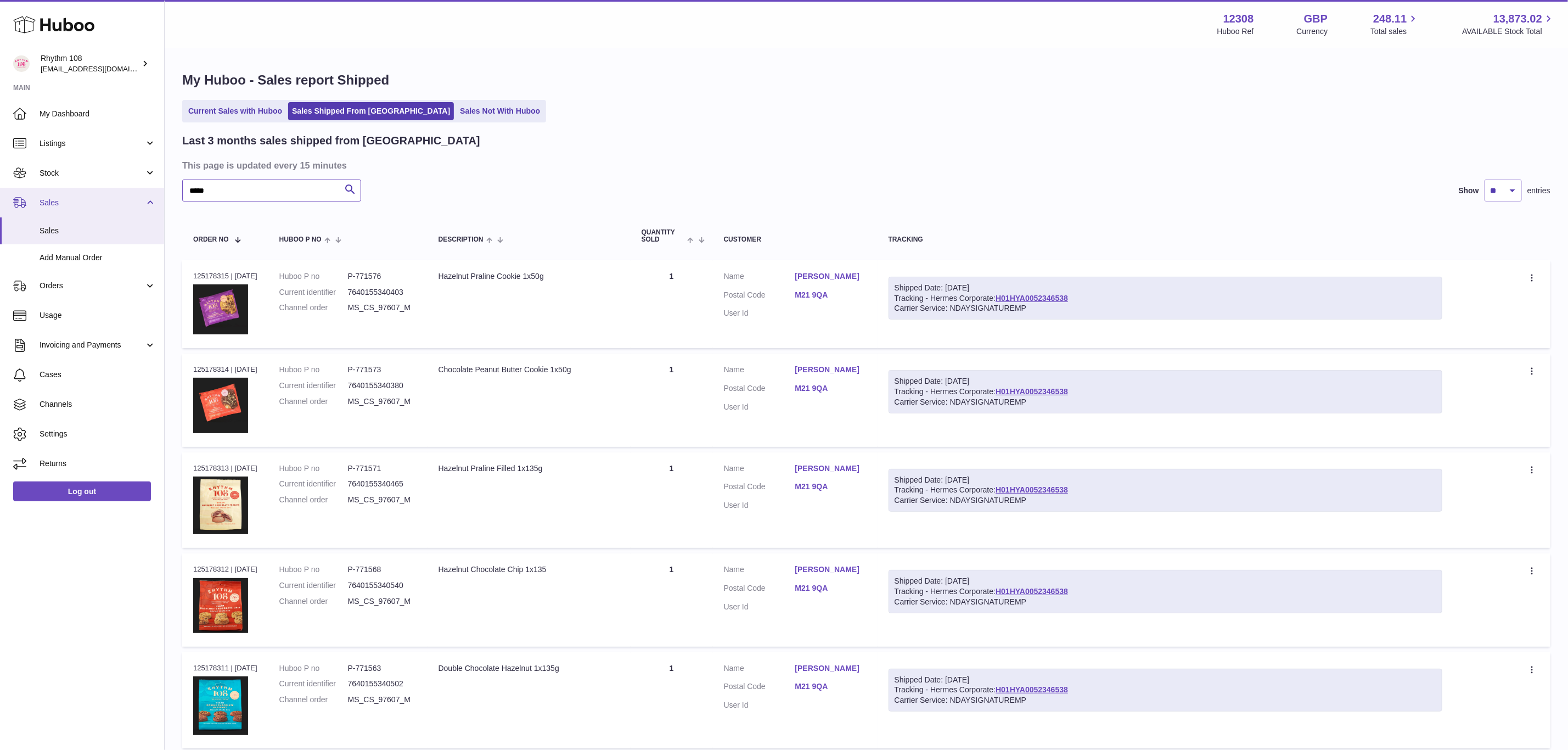
drag, startPoint x: 256, startPoint y: 185, endPoint x: 94, endPoint y: 188, distance: 162.0
click at [99, 188] on div "Huboo Rhythm 108 [EMAIL_ADDRESS][DOMAIN_NAME] Main My Dashboard Listings Not wi…" at bounding box center [784, 689] width 1568 height 1378
paste input "text"
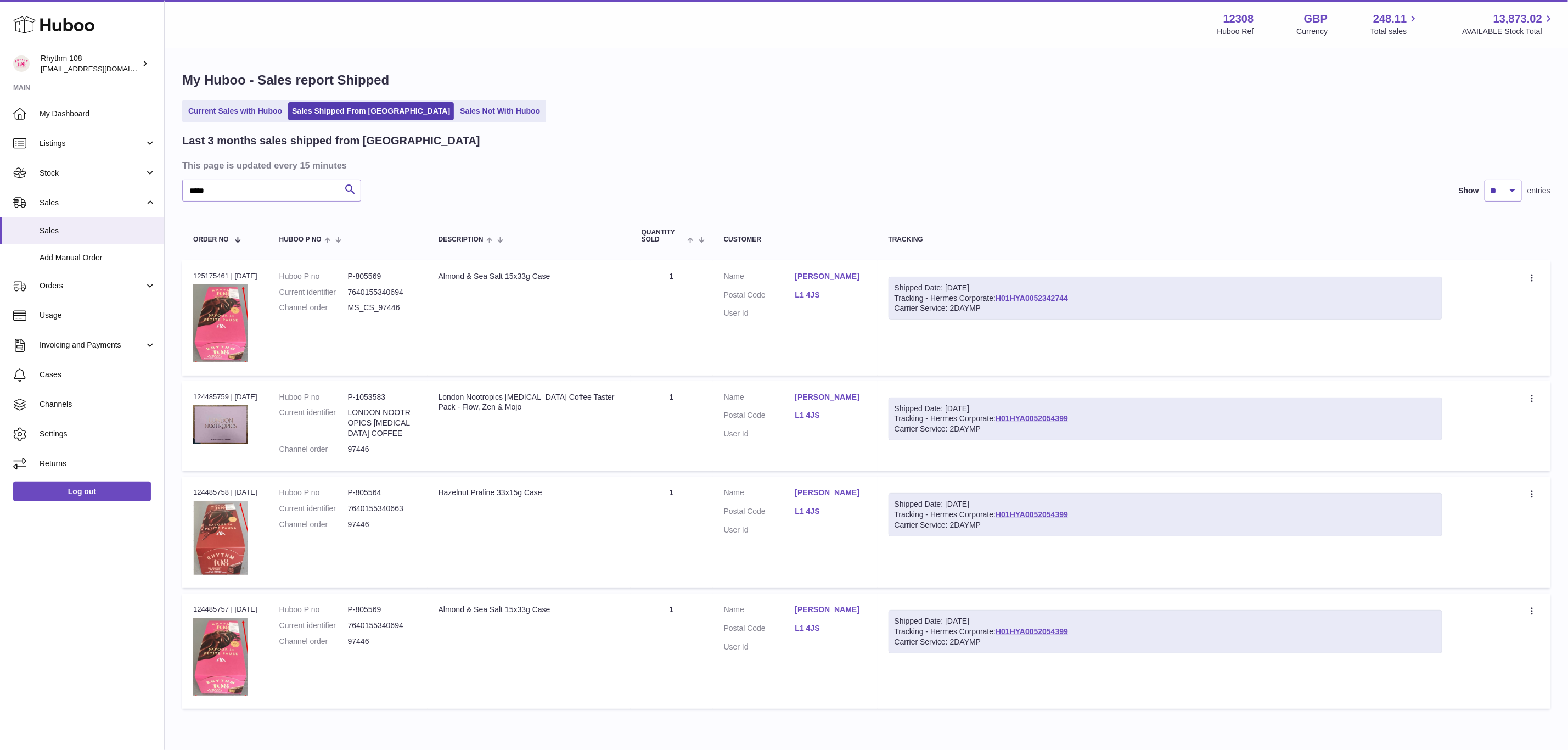
click at [1040, 297] on link "H01HYA0052342744" at bounding box center [1031, 298] width 72 height 9
drag, startPoint x: 256, startPoint y: 191, endPoint x: 106, endPoint y: 191, distance: 150.0
click at [147, 190] on div "Huboo Rhythm 108 [EMAIL_ADDRESS][DOMAIN_NAME] Main My Dashboard Listings Not wi…" at bounding box center [784, 401] width 1568 height 801
paste input "text"
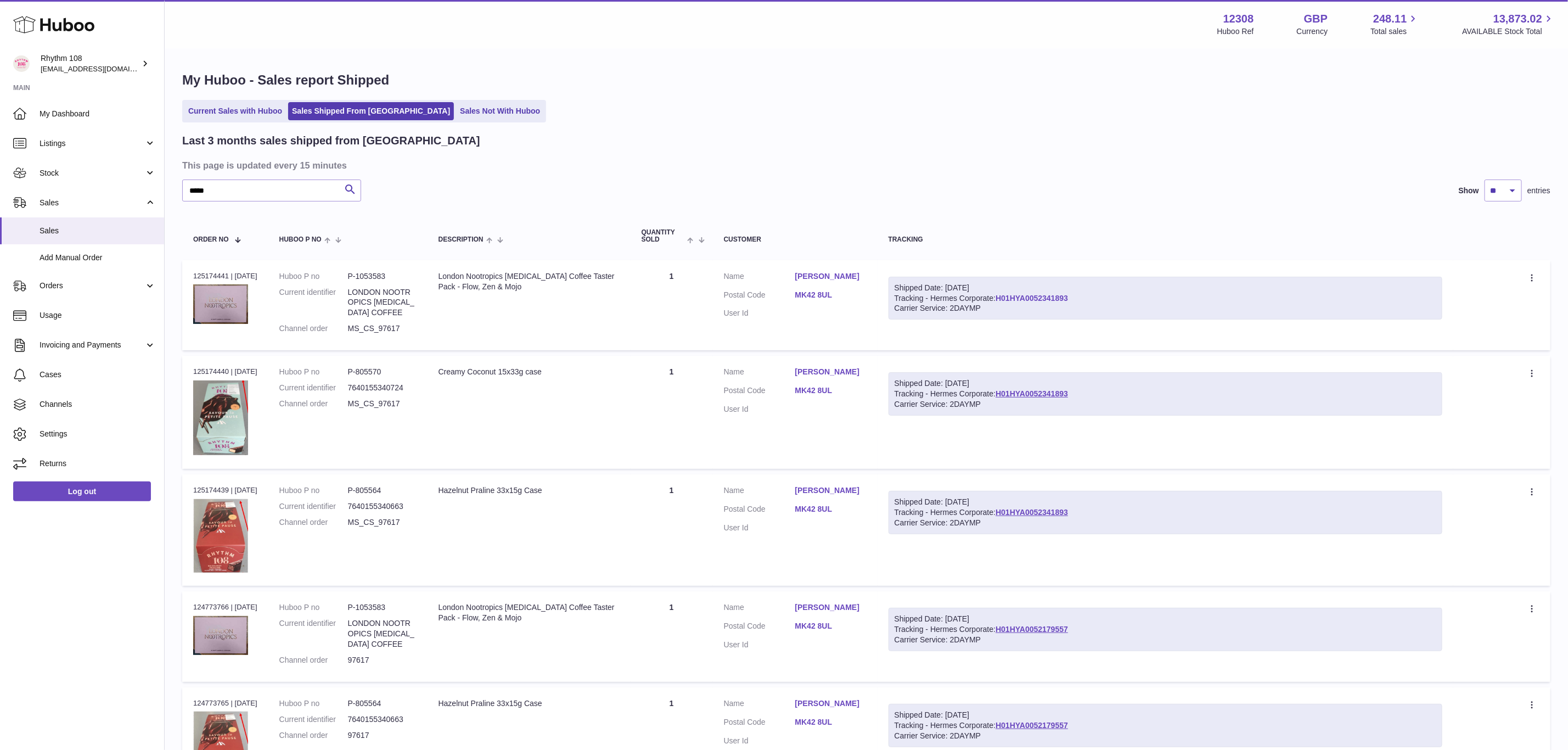
click at [1028, 300] on link "H01HYA0052341893" at bounding box center [1031, 298] width 72 height 9
drag, startPoint x: 215, startPoint y: 184, endPoint x: 122, endPoint y: 184, distance: 93.0
click at [122, 184] on div "Huboo Rhythm 108 [EMAIL_ADDRESS][DOMAIN_NAME] Main My Dashboard Listings Not wi…" at bounding box center [784, 505] width 1568 height 1010
paste input "text"
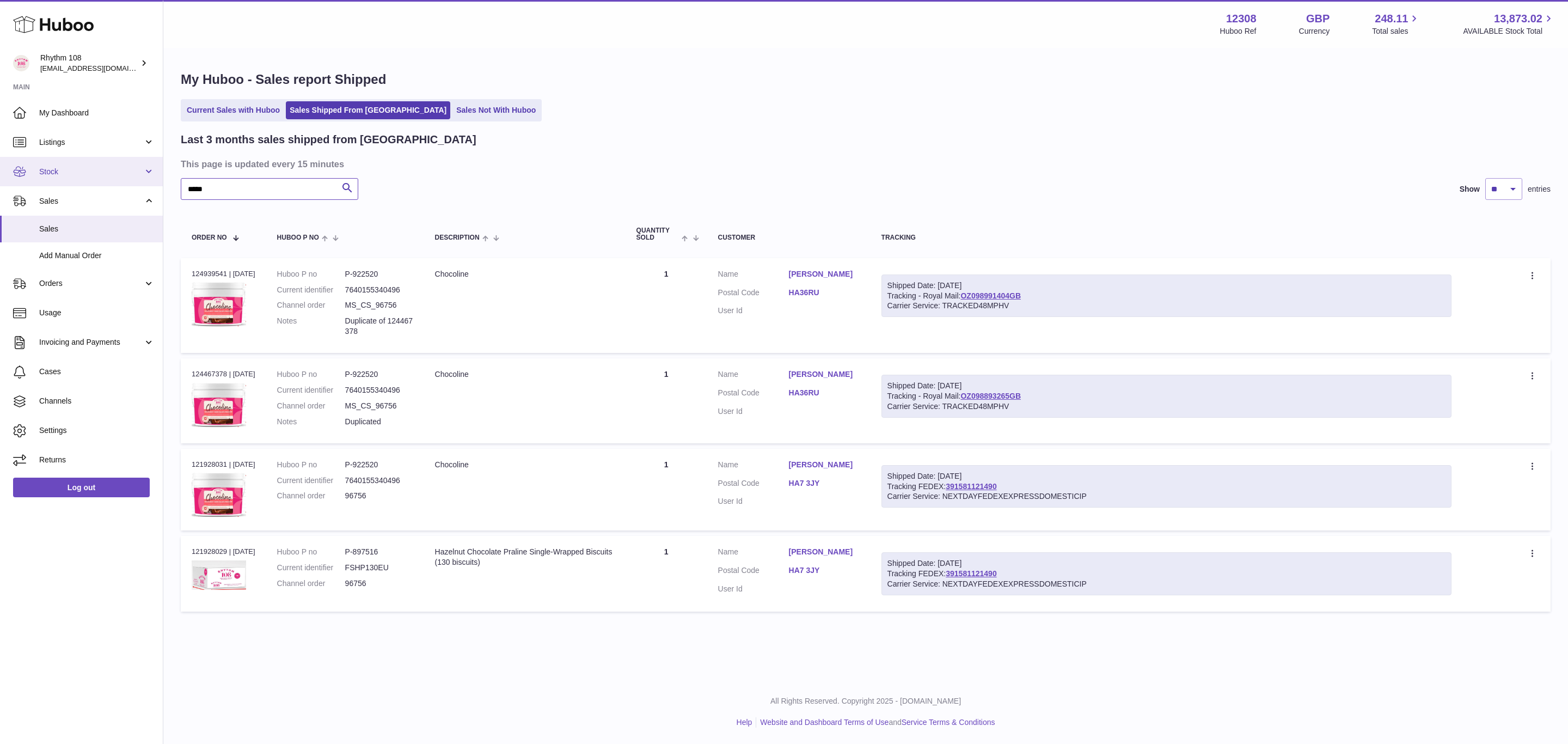
drag, startPoint x: 244, startPoint y: 190, endPoint x: 146, endPoint y: 180, distance: 98.5
click at [146, 180] on div "Huboo Rhythm 108 [EMAIL_ADDRESS][DOMAIN_NAME] Main My Dashboard Listings Not wi…" at bounding box center [784, 372] width 1568 height 744
paste input "text"
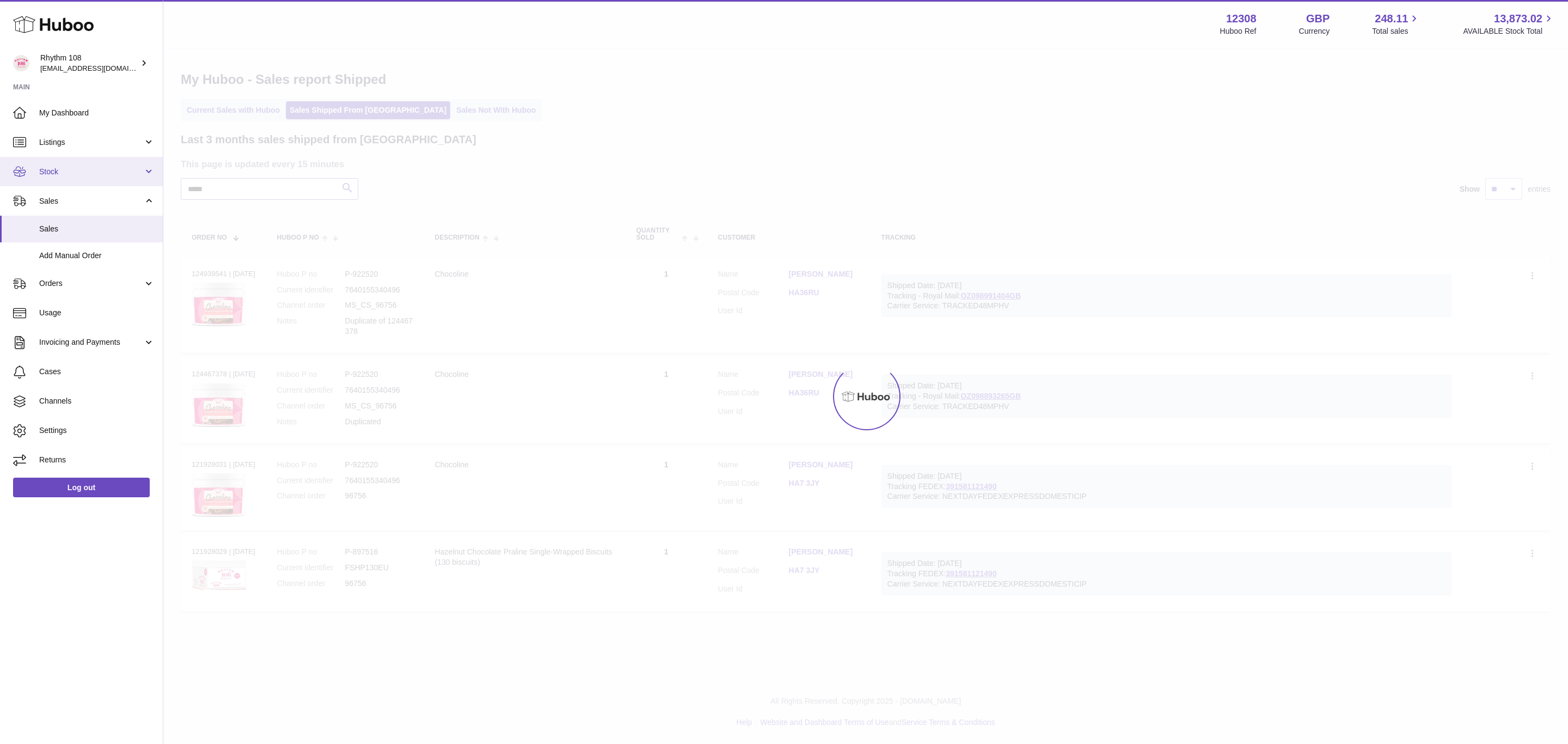
type input "*****"
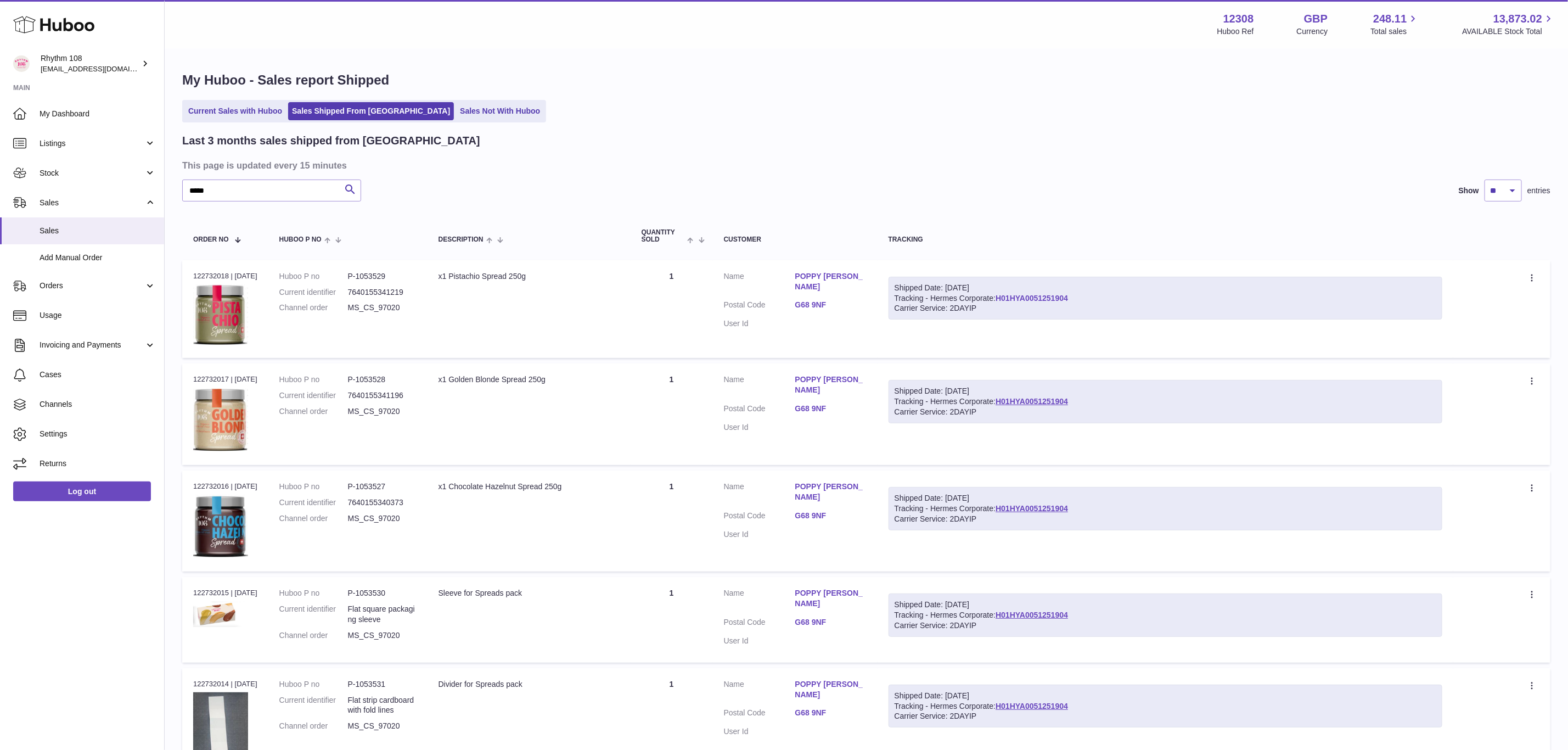
click at [1048, 294] on link "H01HYA0051251904" at bounding box center [1031, 298] width 72 height 9
